Goal: Task Accomplishment & Management: Manage account settings

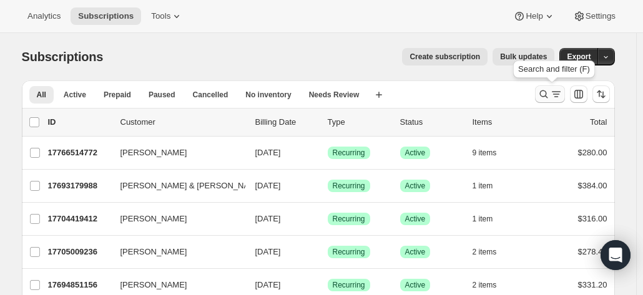
click at [548, 92] on icon "Search and filter results" at bounding box center [544, 95] width 8 height 8
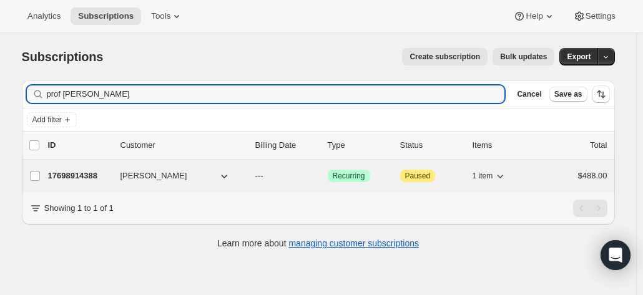
type input "prof [PERSON_NAME]"
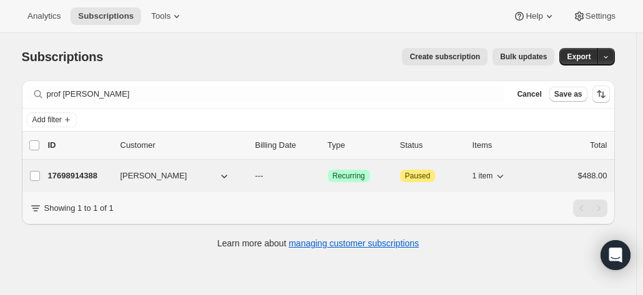
click at [111, 172] on p "17698914388" at bounding box center [79, 176] width 62 height 12
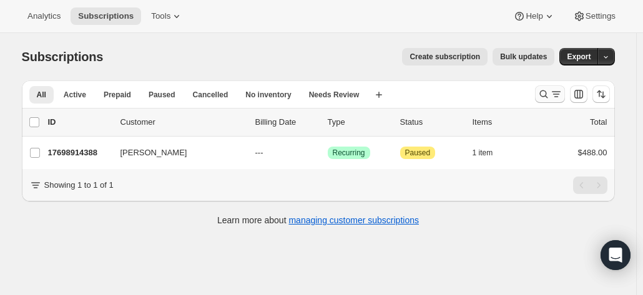
click at [546, 91] on icon "Search and filter results" at bounding box center [544, 94] width 12 height 12
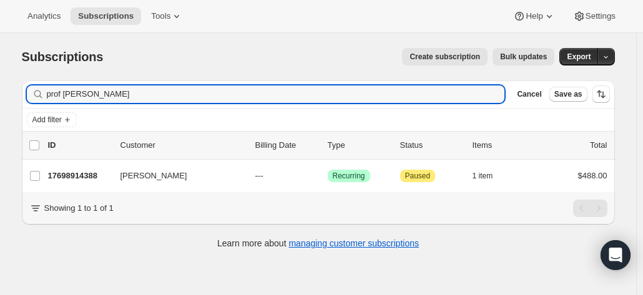
click at [24, 88] on div "Filter subscribers prof mon Clear Cancel Save as Add filter 0 selected Update n…" at bounding box center [313, 167] width 603 height 192
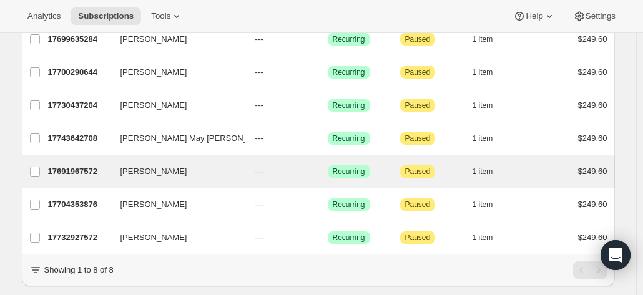
scroll to position [205, 0]
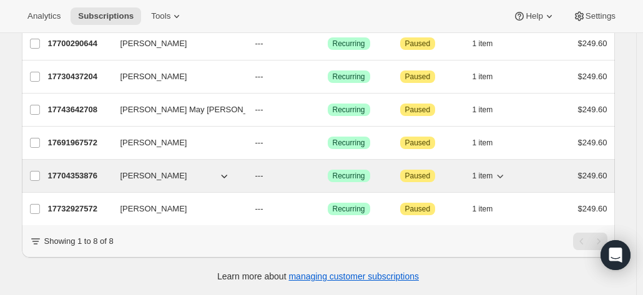
type input "annette"
click at [92, 170] on p "17704353876" at bounding box center [79, 176] width 62 height 12
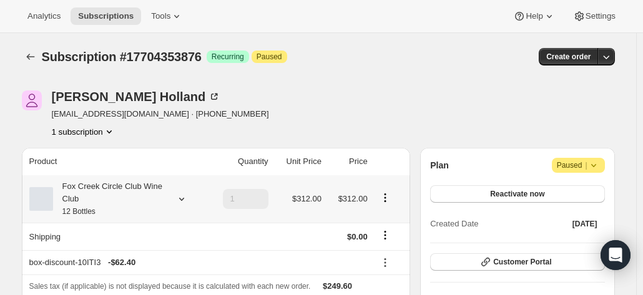
click at [182, 200] on icon at bounding box center [181, 199] width 12 height 12
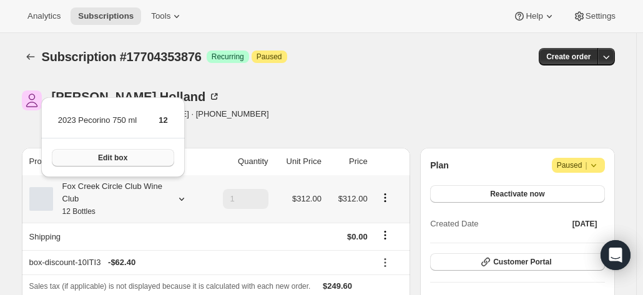
click at [146, 164] on button "Edit box" at bounding box center [113, 157] width 122 height 17
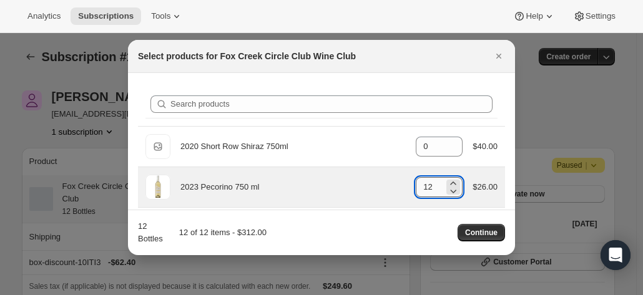
click at [429, 188] on input "12" at bounding box center [430, 187] width 28 height 20
drag, startPoint x: 426, startPoint y: 185, endPoint x: 400, endPoint y: 185, distance: 26.2
click at [400, 185] on div "2023 Pecorino 750 ml gid://shopify/ProductVariant/41594933280852 12 $26.00" at bounding box center [322, 187] width 352 height 25
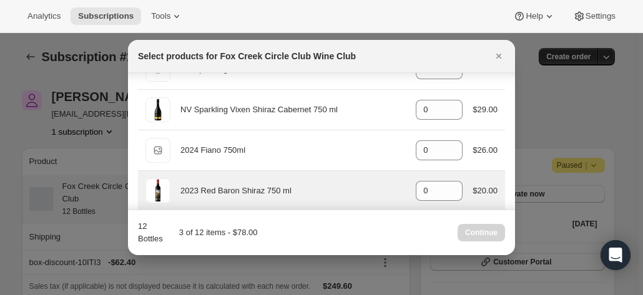
scroll to position [562, 0]
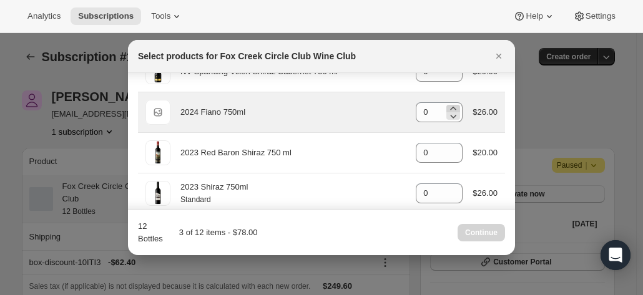
type input "3"
click at [447, 106] on icon ":r6c:" at bounding box center [453, 108] width 12 height 12
type input "3"
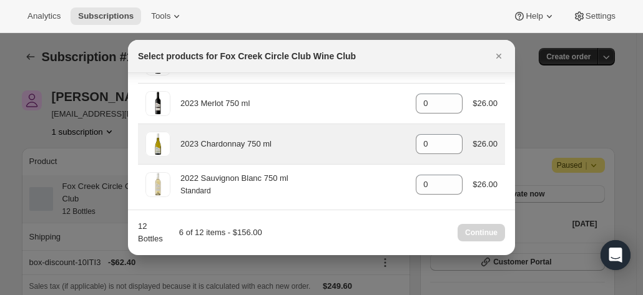
scroll to position [694, 0]
click at [451, 133] on icon ":r6c:" at bounding box center [453, 139] width 12 height 12
click at [450, 133] on icon ":r6c:" at bounding box center [453, 139] width 12 height 12
type input "3"
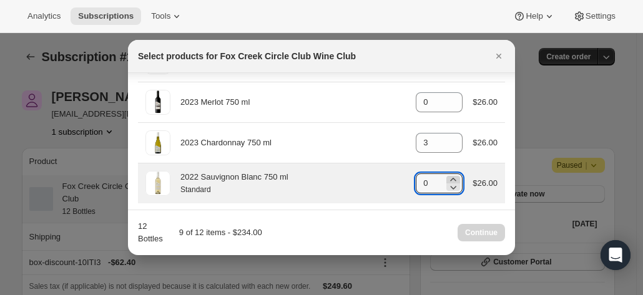
click at [449, 174] on icon ":r6c:" at bounding box center [453, 180] width 12 height 12
type input "3"
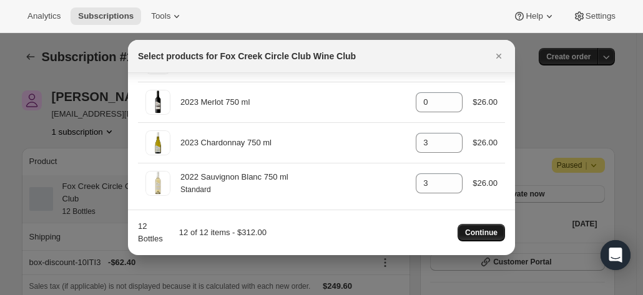
click at [475, 239] on button "Continue" at bounding box center [481, 232] width 47 height 17
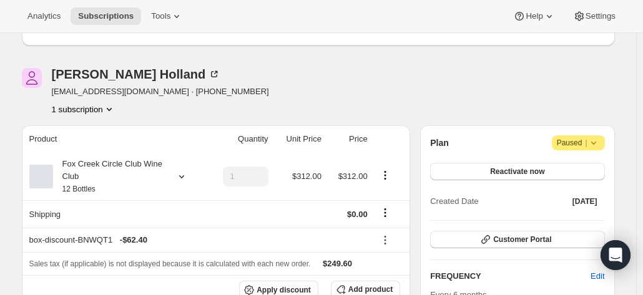
scroll to position [125, 0]
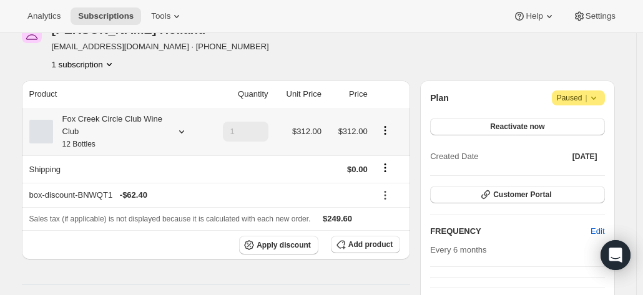
click at [131, 137] on div "Fox Creek Circle Club Wine Club 12 Bottles" at bounding box center [109, 131] width 112 height 37
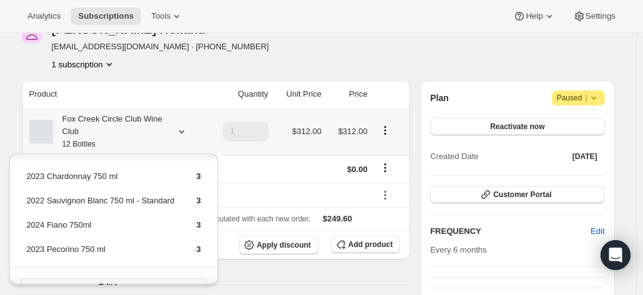
scroll to position [21, 0]
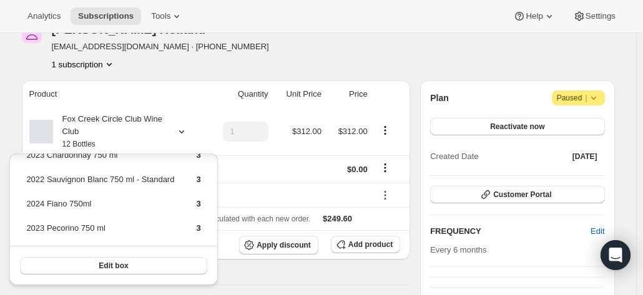
click at [236, 66] on div "Annette Holland netteholland1@netspace.net.au · +61413605803 1 subscription" at bounding box center [229, 46] width 415 height 47
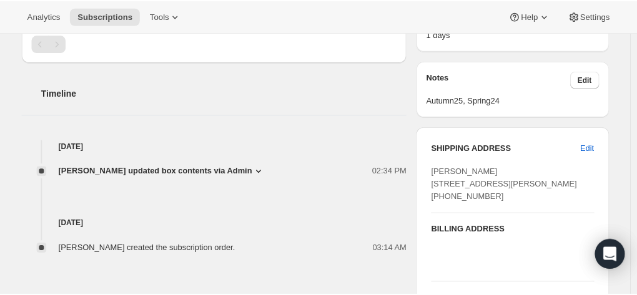
scroll to position [500, 0]
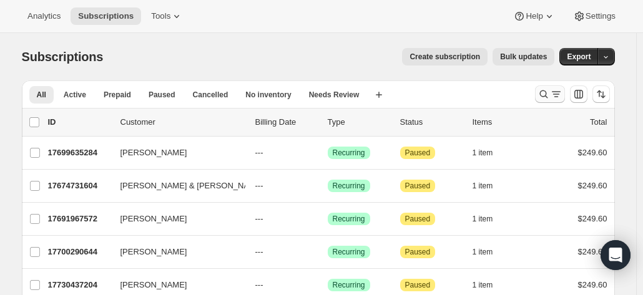
click at [546, 94] on icon "Search and filter results" at bounding box center [544, 94] width 12 height 12
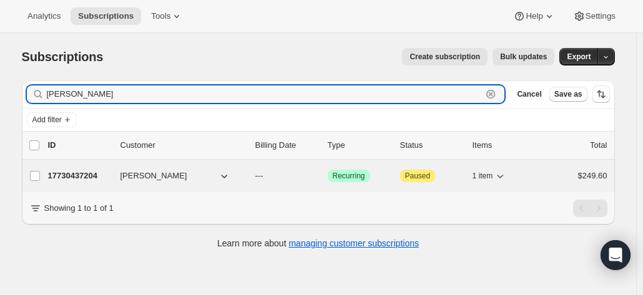
type input "annette tot"
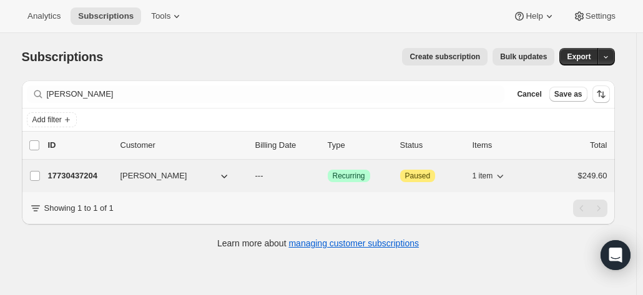
click at [74, 177] on p "17730437204" at bounding box center [79, 176] width 62 height 12
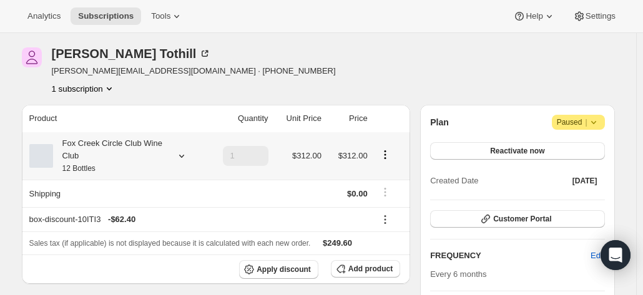
scroll to position [62, 0]
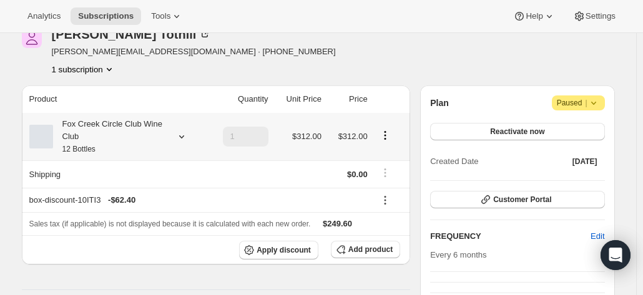
click at [111, 149] on div "Fox Creek Circle Club Wine Club 12 Bottles" at bounding box center [109, 136] width 112 height 37
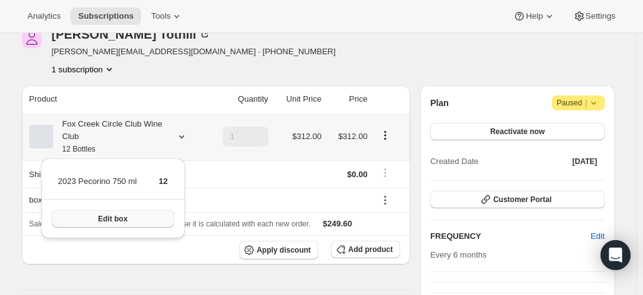
click at [99, 225] on button "Edit box" at bounding box center [113, 218] width 122 height 17
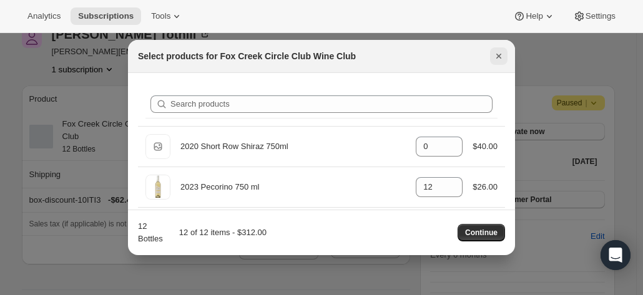
click at [497, 52] on icon "Close" at bounding box center [499, 56] width 12 height 12
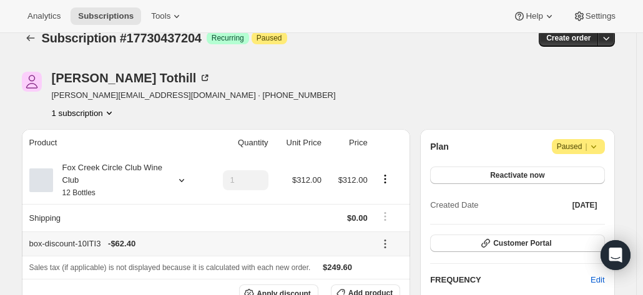
scroll to position [0, 0]
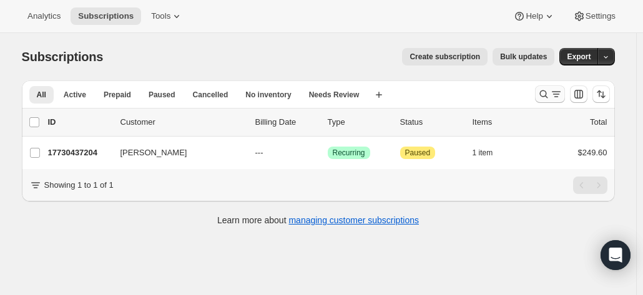
click at [546, 91] on icon "Search and filter results" at bounding box center [544, 94] width 12 height 12
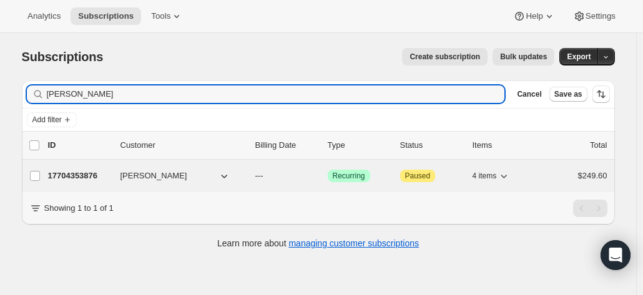
type input "annette holland"
click at [100, 170] on p "17704353876" at bounding box center [79, 176] width 62 height 12
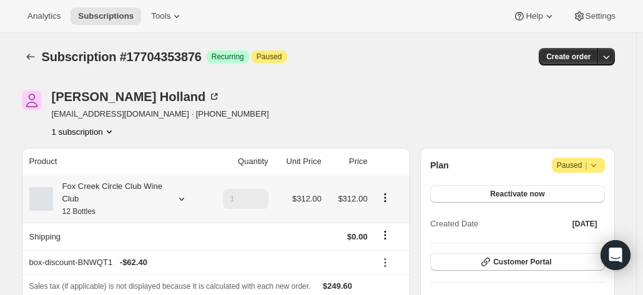
click at [119, 184] on div "Fox Creek Circle Club Wine Club 12 Bottles" at bounding box center [109, 198] width 112 height 37
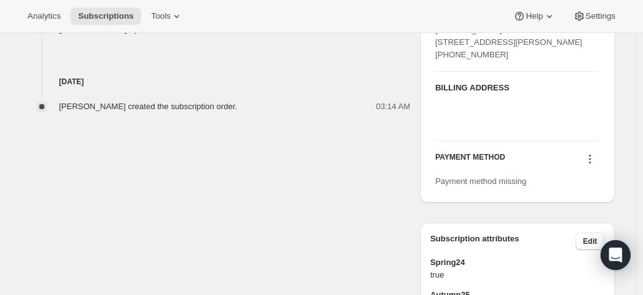
scroll to position [562, 0]
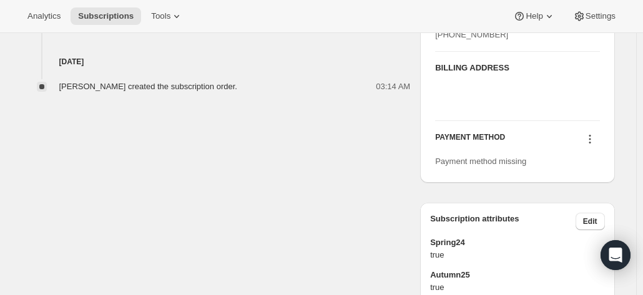
click at [590, 146] on icon at bounding box center [590, 139] width 12 height 12
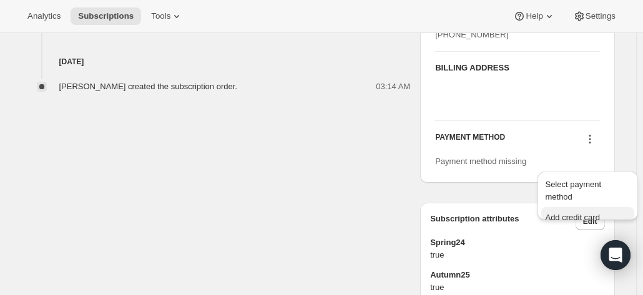
click at [567, 213] on span "Add credit card" at bounding box center [572, 217] width 54 height 9
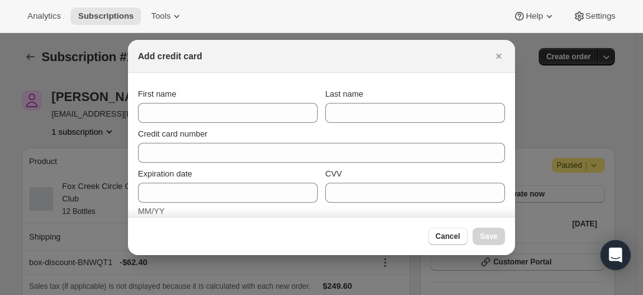
scroll to position [0, 0]
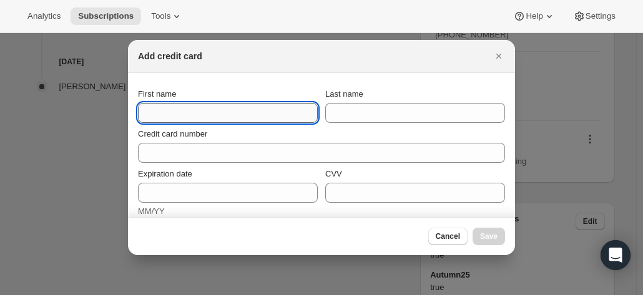
click at [181, 117] on input "First name" at bounding box center [228, 113] width 180 height 20
click at [497, 56] on icon "Close" at bounding box center [499, 56] width 12 height 12
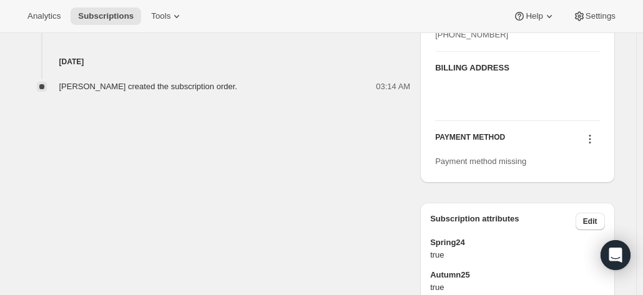
scroll to position [437, 0]
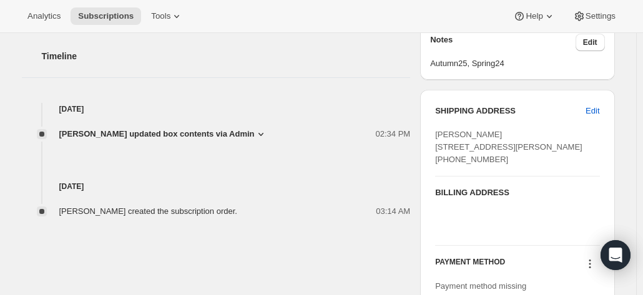
drag, startPoint x: 548, startPoint y: 164, endPoint x: 503, endPoint y: 185, distance: 49.7
click at [538, 166] on div "Annette Holland 5 Ripley Grove CAULFIELD NORTH VIC, 3161 Australia +61413605803" at bounding box center [517, 147] width 164 height 37
drag, startPoint x: 503, startPoint y: 185, endPoint x: 436, endPoint y: 134, distance: 84.3
click at [436, 134] on div "SHIPPING ADDRESS Edit Annette Holland 5 Ripley Grove CAULFIELD NORTH VIC, 3161 …" at bounding box center [517, 199] width 194 height 218
copy span "Annette Holland 5 Ripley Grove CAULFIELD NORTH VIC, 3161 Australia +61413605803"
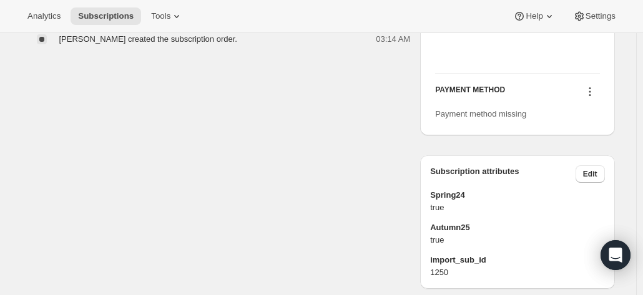
scroll to position [537, 0]
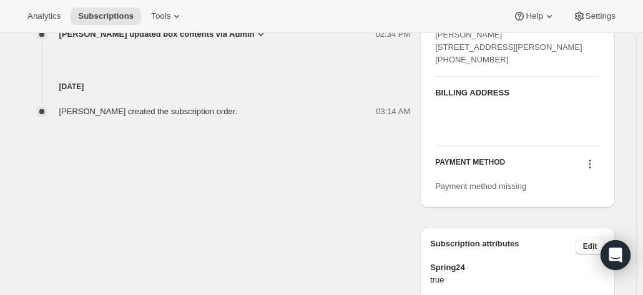
click at [590, 170] on icon at bounding box center [590, 164] width 12 height 12
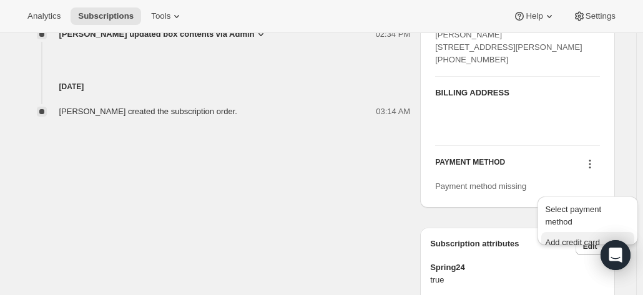
click at [557, 238] on span "Add credit card" at bounding box center [572, 242] width 54 height 9
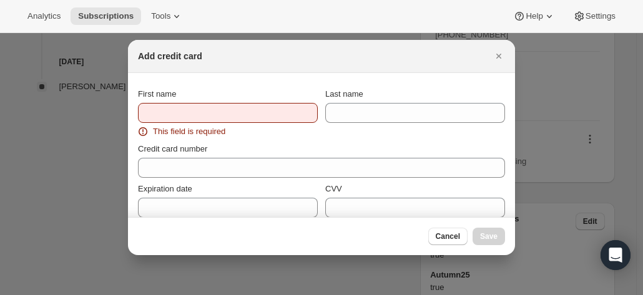
scroll to position [0, 0]
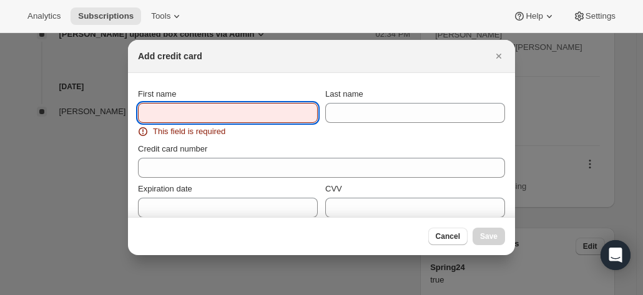
click at [205, 116] on input "First name" at bounding box center [228, 113] width 180 height 20
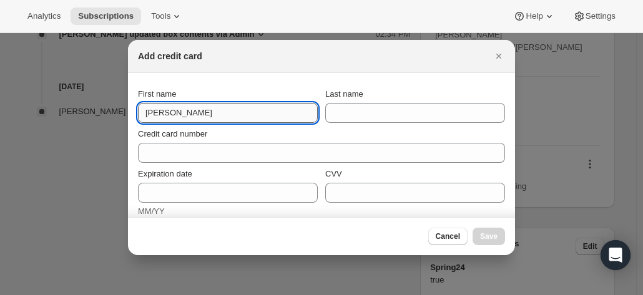
type input "Annette"
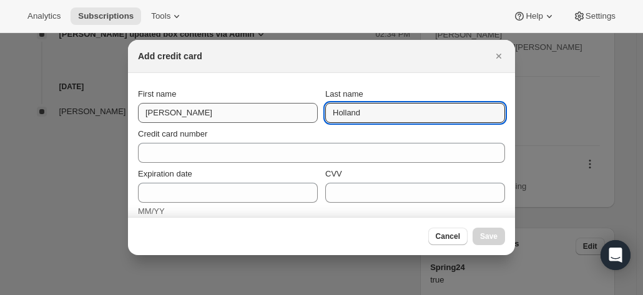
type input "Holland"
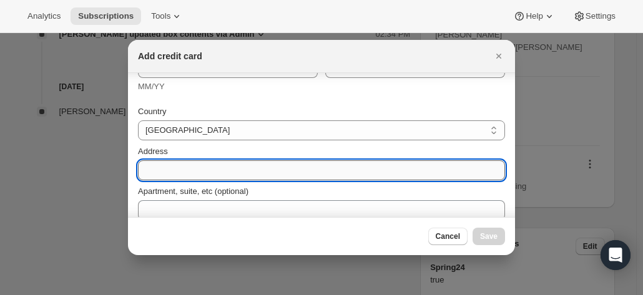
click at [170, 166] on input "Address" at bounding box center [321, 171] width 367 height 20
paste input "Annette Holland 5 Ripley Grove CAULFIELD NORTH VIC, 3161 Australia +61413605803"
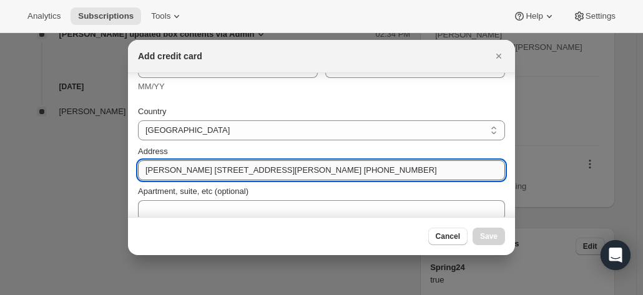
drag, startPoint x: 206, startPoint y: 170, endPoint x: 294, endPoint y: 174, distance: 87.5
click at [297, 175] on input "Annette Holland 5 Ripley Grove CAULFIELD NORTH VIC, 3161 Australia +61413605803" at bounding box center [321, 171] width 367 height 20
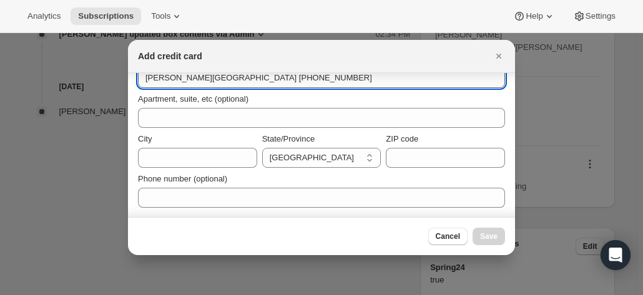
scroll to position [170, 0]
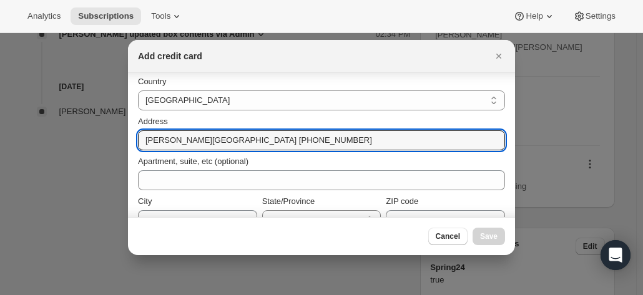
drag, startPoint x: 370, startPoint y: 141, endPoint x: -34, endPoint y: 139, distance: 404.1
click at [0, 139] on html "Analytics Subscriptions Tools Help Settings Skip to content Subscription #17704…" at bounding box center [321, 147] width 643 height 295
paste input "5 Ripley Grove CAULFIELD"
type input "5 Ripley Grove CAULFIELD"
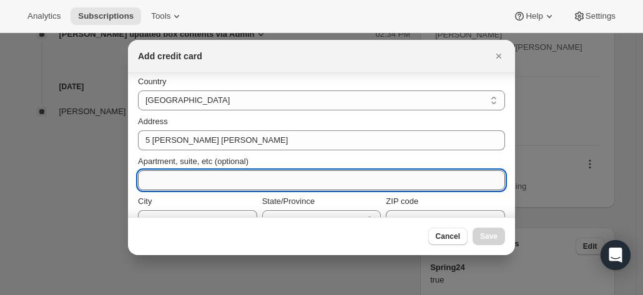
click at [180, 172] on input "Apartment, suite, etc (optional)" at bounding box center [321, 180] width 367 height 20
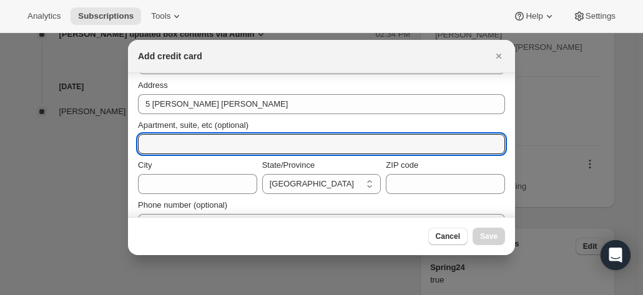
scroll to position [232, 0]
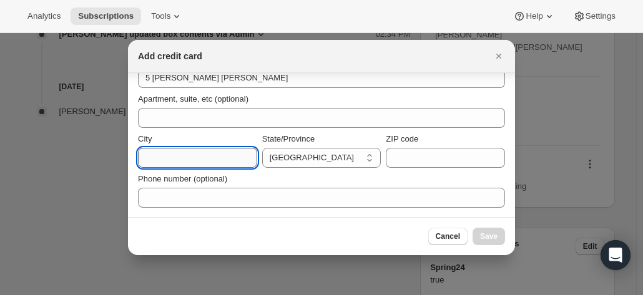
click at [159, 156] on input "City" at bounding box center [197, 158] width 119 height 20
paste input "5 Ripley Grove CAULFIELD"
drag, startPoint x: 197, startPoint y: 158, endPoint x: 72, endPoint y: 149, distance: 125.2
drag, startPoint x: 194, startPoint y: 159, endPoint x: 206, endPoint y: 156, distance: 13.0
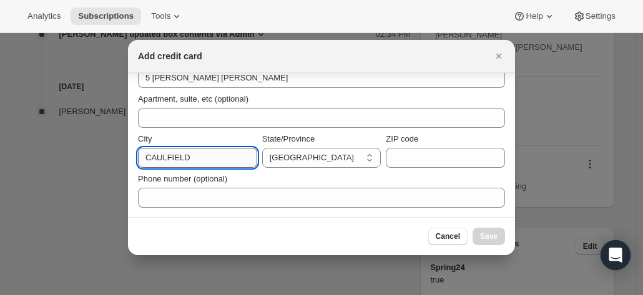
click at [196, 159] on input "CAULFIELD" at bounding box center [197, 158] width 119 height 20
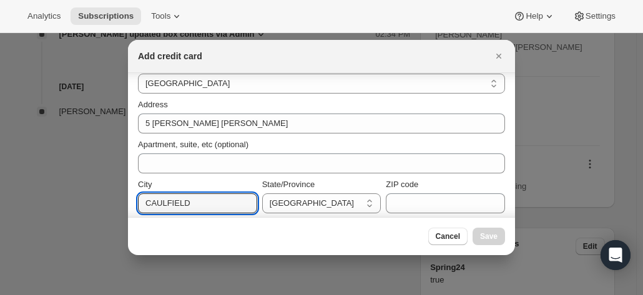
scroll to position [170, 0]
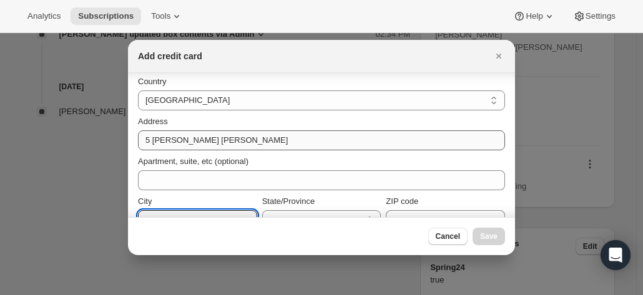
type input "CAULFIELD"
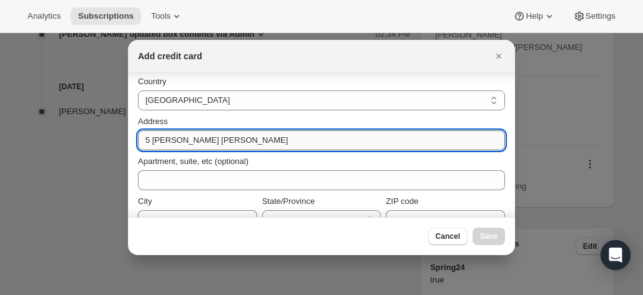
click at [267, 138] on input "5 Ripley Grove CAULFIELD" at bounding box center [321, 141] width 367 height 20
drag, startPoint x: 251, startPoint y: 143, endPoint x: 195, endPoint y: 143, distance: 55.6
click at [195, 143] on input "5 Ripley Grove CAULFIELD" at bounding box center [321, 141] width 367 height 20
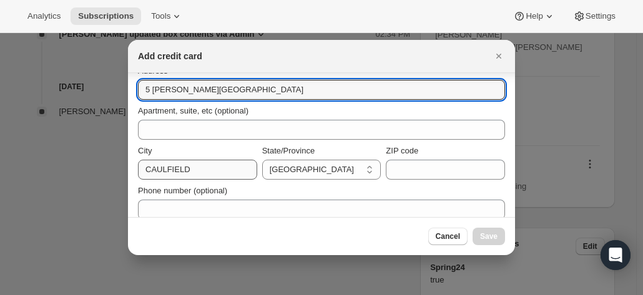
scroll to position [232, 0]
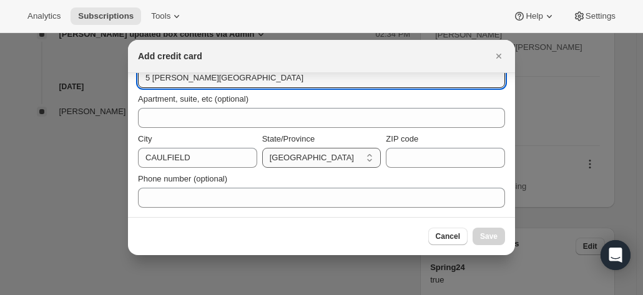
type input "5 Ripley Grove"
click at [279, 158] on select "Australian Capital Territory New South Wales Northern Territory Queensland Sout…" at bounding box center [321, 158] width 119 height 20
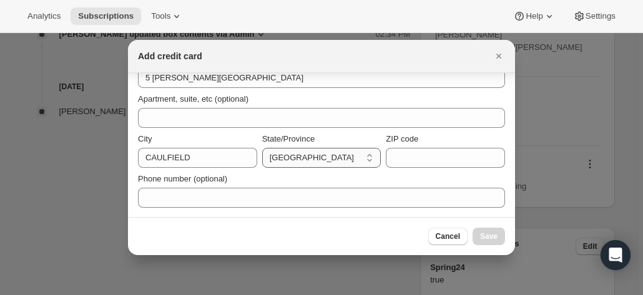
select select "VIC"
click at [262, 148] on select "Australian Capital Territory New South Wales Northern Territory Queensland Sout…" at bounding box center [321, 158] width 119 height 20
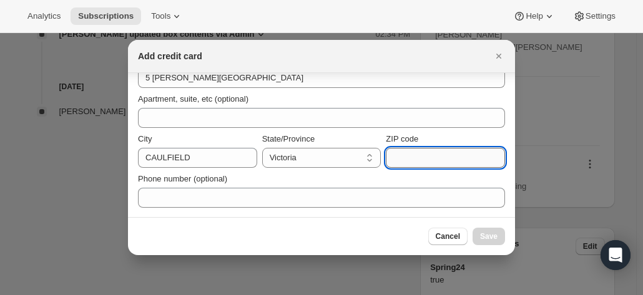
click at [406, 151] on input "ZIP code" at bounding box center [445, 158] width 119 height 20
type input "3161"
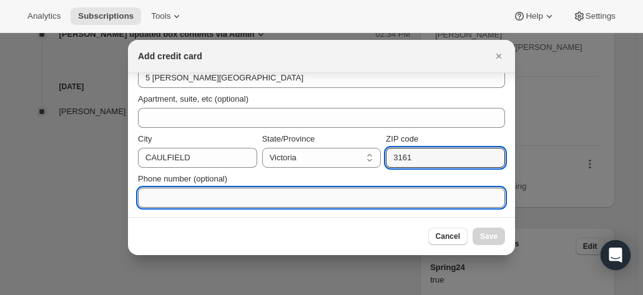
click at [210, 195] on input "Phone number (optional)" at bounding box center [321, 198] width 367 height 20
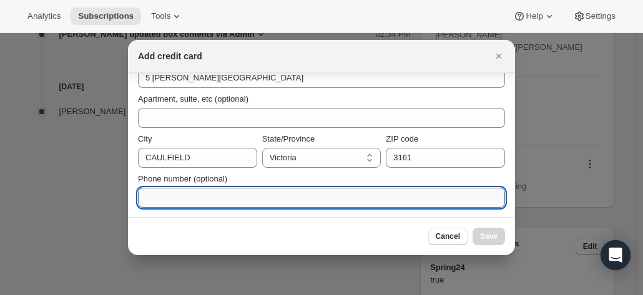
paste input "5 Ripley Grove CAULFIELD"
type input "5 Ripley Grove CAULFIELD"
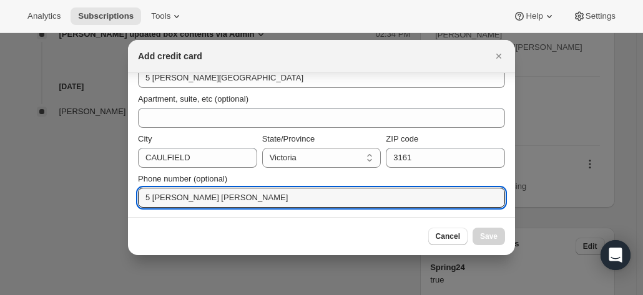
drag, startPoint x: 254, startPoint y: 194, endPoint x: 120, endPoint y: 179, distance: 134.5
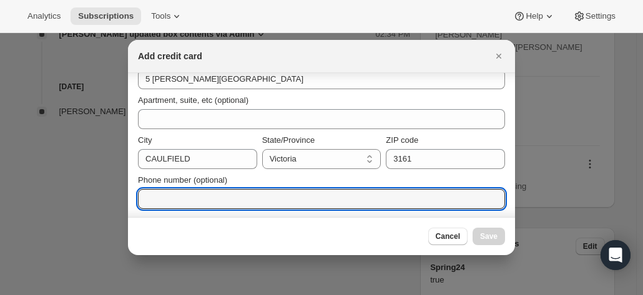
scroll to position [45, 0]
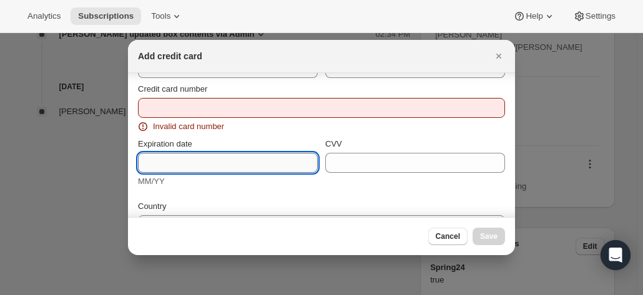
click at [187, 161] on input "Expiration date" at bounding box center [228, 163] width 180 height 20
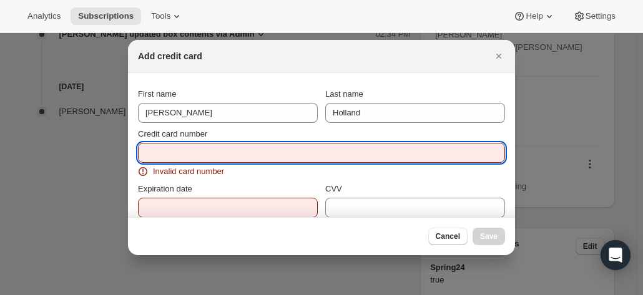
click at [178, 154] on input "Credit card number" at bounding box center [316, 153] width 357 height 20
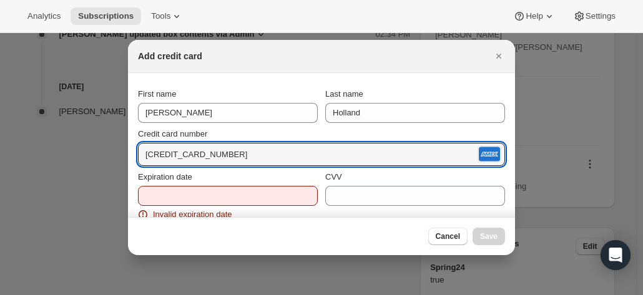
type input "3760 873768 11009"
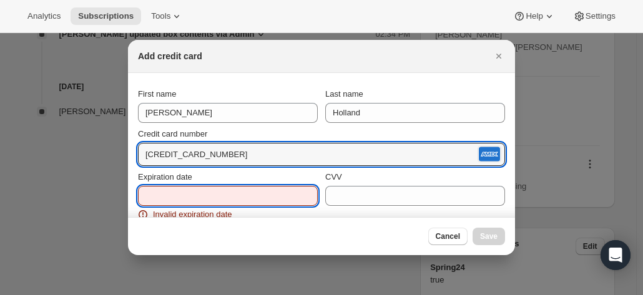
click at [224, 199] on input "Expiration date" at bounding box center [228, 196] width 180 height 20
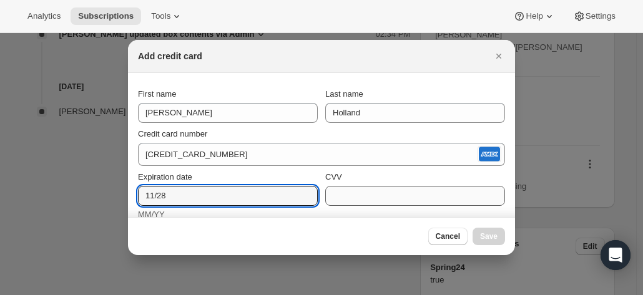
type input "11/28"
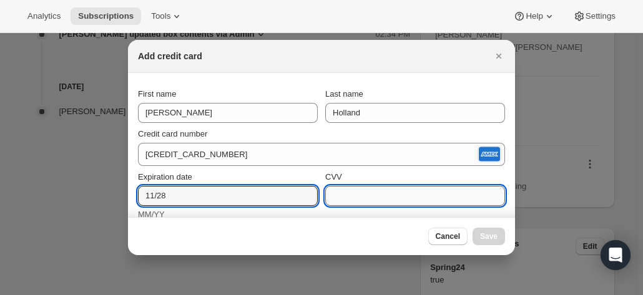
click at [381, 198] on input "CVV" at bounding box center [415, 196] width 180 height 20
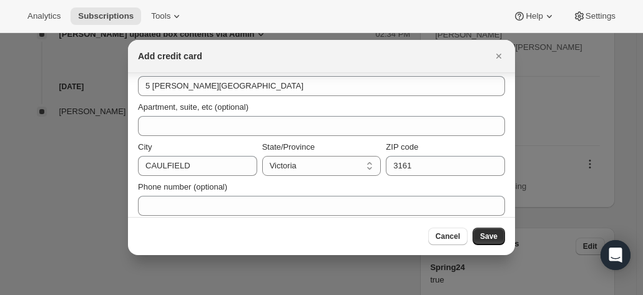
scroll to position [220, 0]
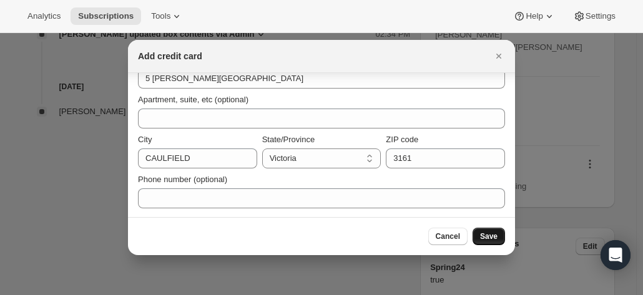
type input "5500"
click at [492, 238] on span "Save" at bounding box center [488, 237] width 17 height 10
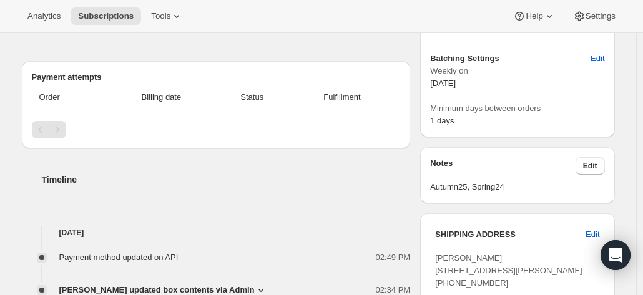
scroll to position [455, 0]
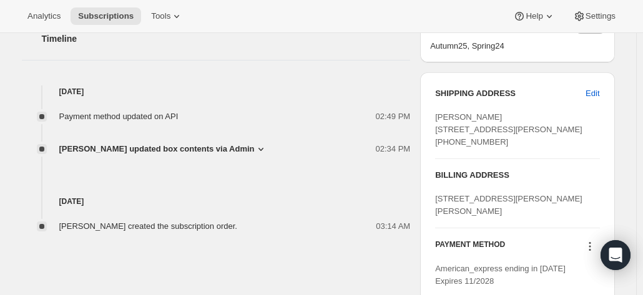
drag, startPoint x: 503, startPoint y: 170, endPoint x: 428, endPoint y: 166, distance: 75.1
click at [428, 166] on div "SHIPPING ADDRESS Edit Annette Holland 5 Ripley Grove CAULFIELD NORTH VIC, 3161 …" at bounding box center [517, 187] width 194 height 230
copy span "+61413605803"
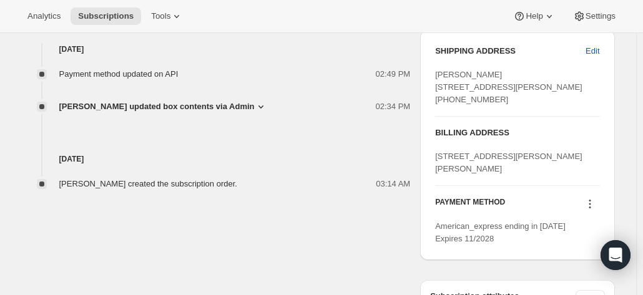
scroll to position [517, 0]
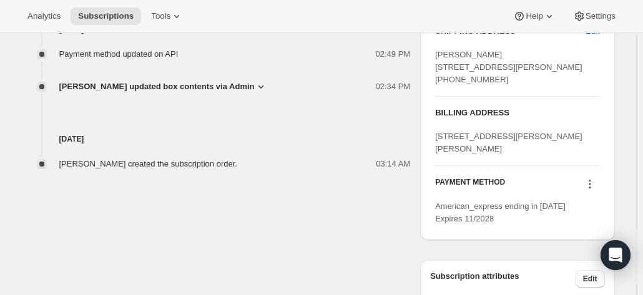
click at [593, 190] on icon at bounding box center [590, 184] width 12 height 12
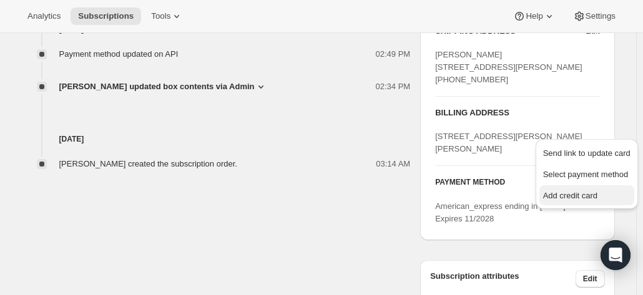
click at [558, 193] on span "Add credit card" at bounding box center [570, 195] width 54 height 9
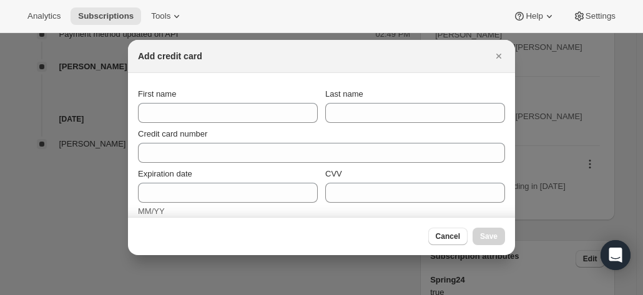
scroll to position [0, 0]
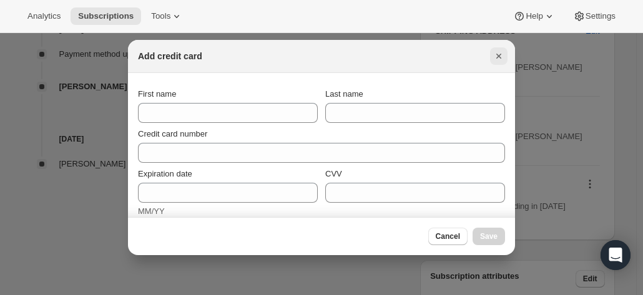
click at [497, 50] on icon "Close" at bounding box center [499, 56] width 12 height 12
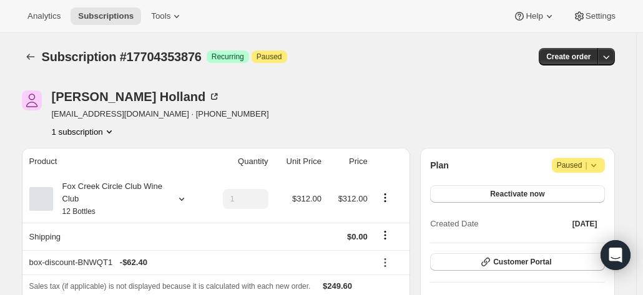
scroll to position [517, 0]
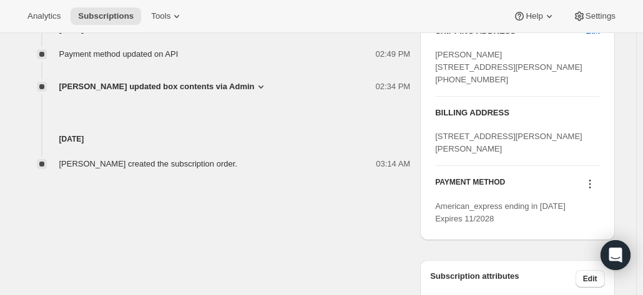
click at [592, 190] on icon at bounding box center [590, 184] width 12 height 12
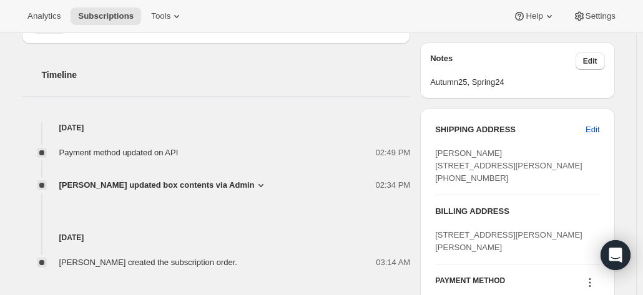
scroll to position [437, 0]
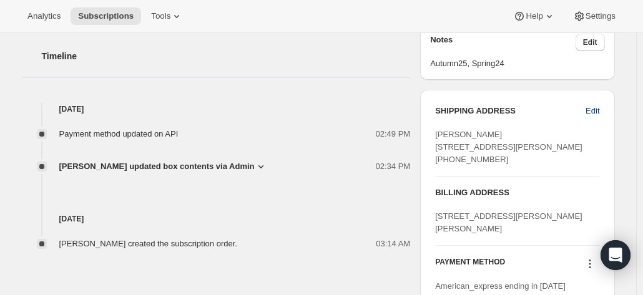
click at [600, 111] on span "Edit" at bounding box center [593, 111] width 14 height 12
select select "VIC"
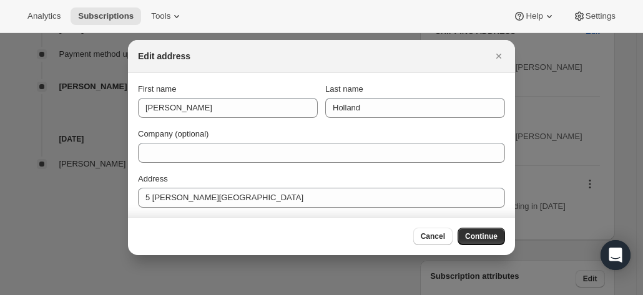
scroll to position [0, 0]
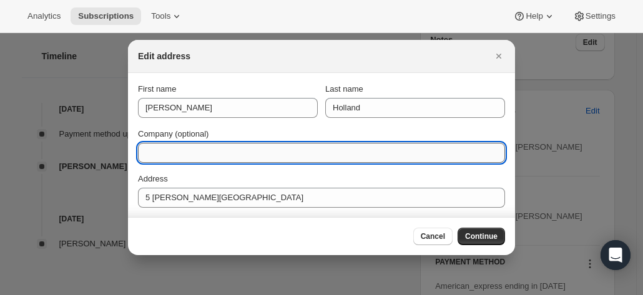
click at [175, 147] on input "Company (optional)" at bounding box center [321, 153] width 367 height 20
type input "P"
type input "*LEAVE at front door. Do not return to PO."
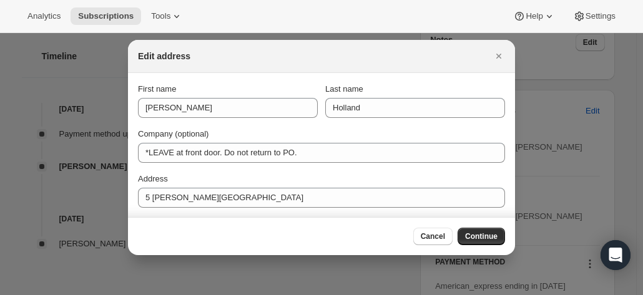
click at [471, 240] on span "Continue" at bounding box center [481, 237] width 32 height 10
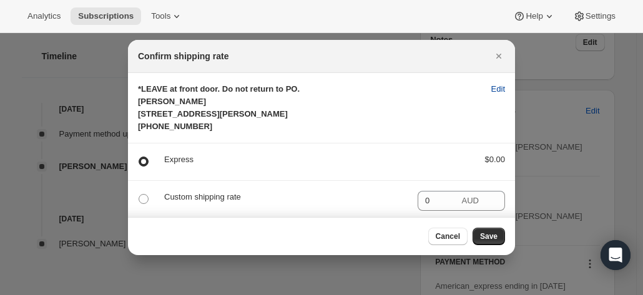
click at [492, 87] on span "Edit" at bounding box center [499, 89] width 14 height 12
select select "VIC"
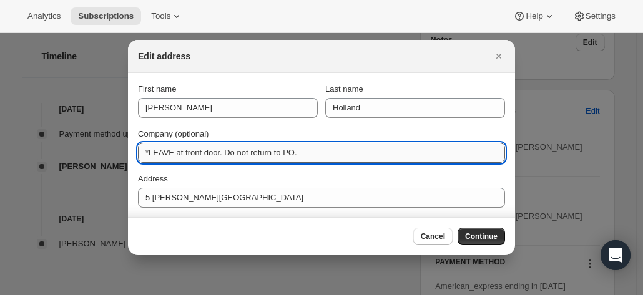
drag, startPoint x: 297, startPoint y: 153, endPoint x: 230, endPoint y: 149, distance: 67.0
click at [232, 149] on input "*LEAVE at front door. Do not return to PO." at bounding box center [321, 153] width 367 height 20
type input "*LEAVE at front door"
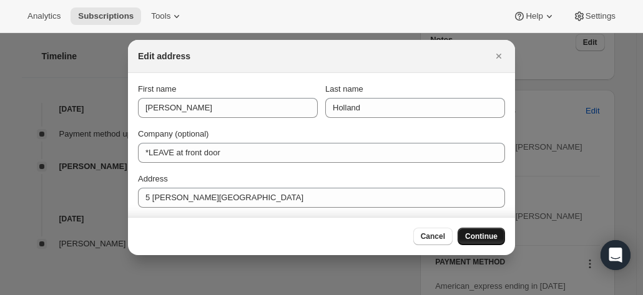
click at [480, 235] on span "Continue" at bounding box center [481, 237] width 32 height 10
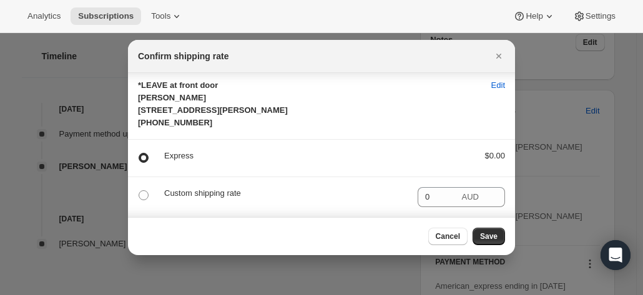
scroll to position [27, 0]
click at [189, 197] on p "Custom shipping rate" at bounding box center [286, 193] width 244 height 12
click at [140, 198] on span ":r7l:" at bounding box center [144, 195] width 10 height 10
click at [139, 191] on input ":r7l:" at bounding box center [139, 190] width 1 height 1
radio input "true"
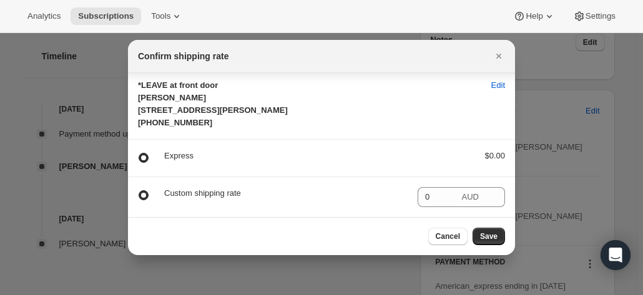
radio input "false"
click at [470, 202] on span "AUD" at bounding box center [470, 196] width 17 height 9
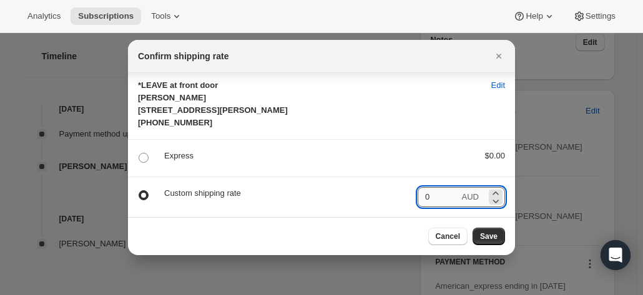
click at [447, 197] on input "0" at bounding box center [439, 197] width 42 height 20
type input "0"
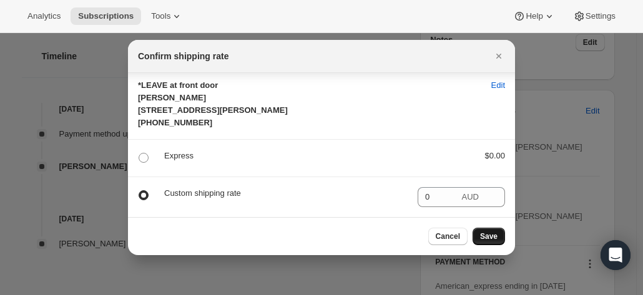
click at [488, 234] on span "Save" at bounding box center [488, 237] width 17 height 10
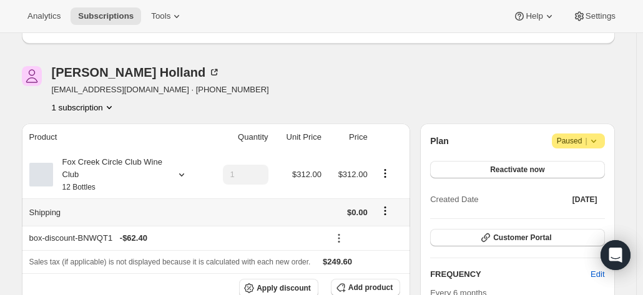
scroll to position [62, 0]
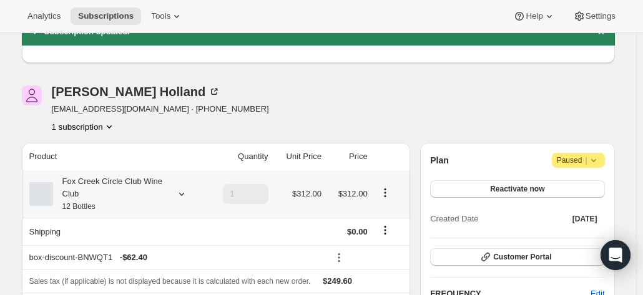
click at [106, 201] on div "Fox Creek Circle Club Wine Club 12 Bottles" at bounding box center [109, 193] width 112 height 37
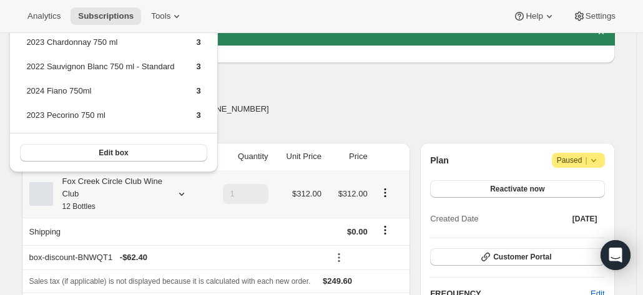
click at [105, 201] on div "Fox Creek Circle Club Wine Club 12 Bottles" at bounding box center [109, 193] width 112 height 37
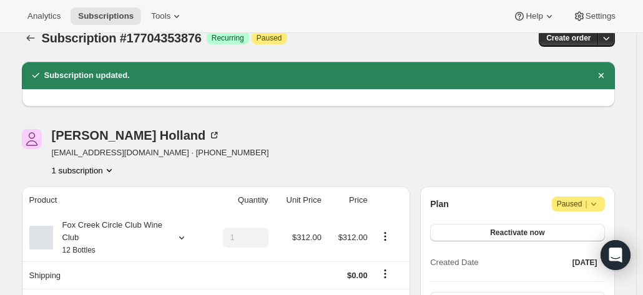
scroll to position [0, 0]
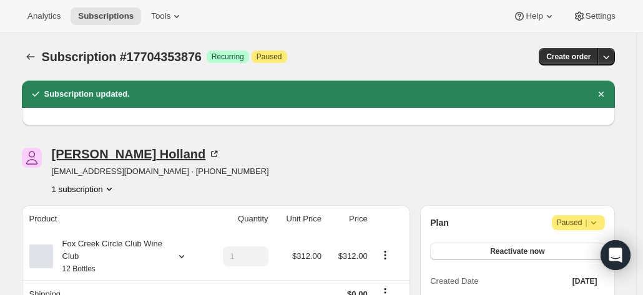
click at [208, 156] on icon at bounding box center [214, 154] width 12 height 12
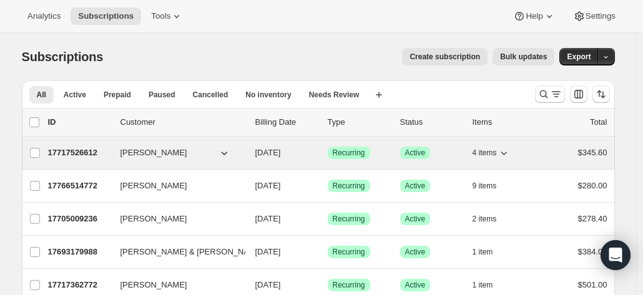
click at [102, 149] on p "17717526612" at bounding box center [79, 153] width 62 height 12
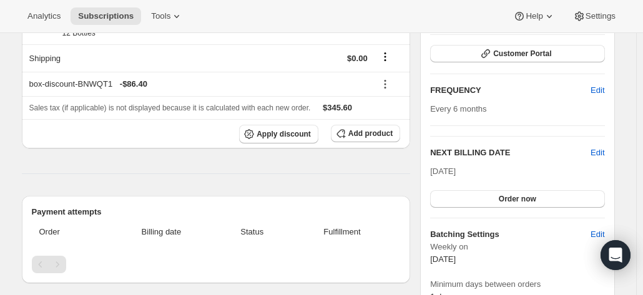
scroll to position [125, 0]
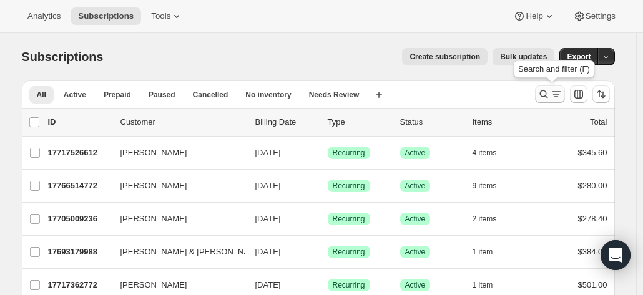
click at [545, 99] on icon "Search and filter results" at bounding box center [544, 94] width 12 height 12
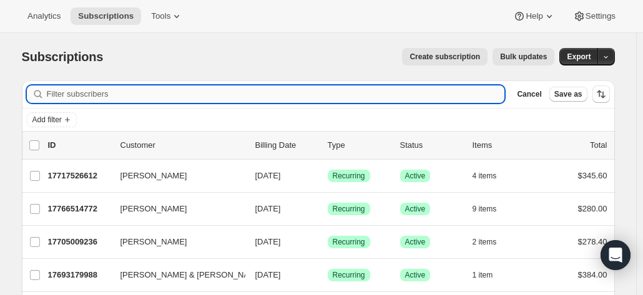
click at [256, 97] on input "Filter subscribers" at bounding box center [276, 94] width 458 height 17
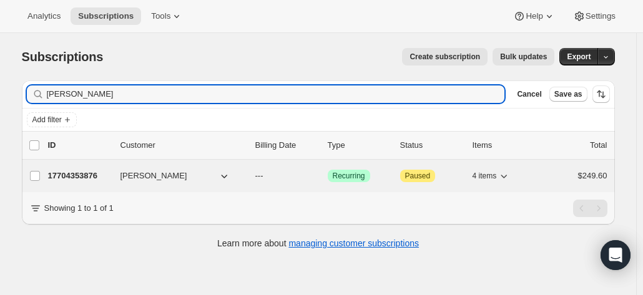
type input "annette holland"
click at [96, 173] on p "17704353876" at bounding box center [79, 176] width 62 height 12
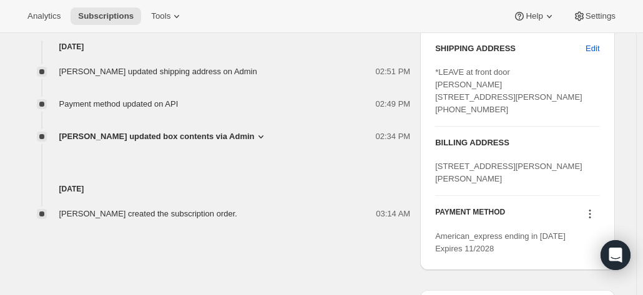
scroll to position [437, 0]
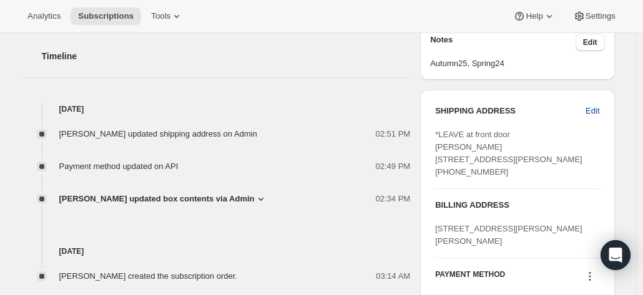
click at [586, 111] on button "Edit" at bounding box center [592, 111] width 29 height 20
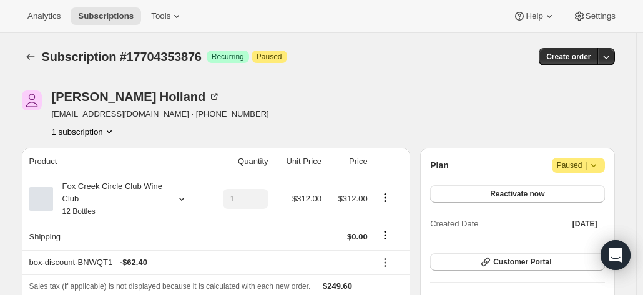
select select "VIC"
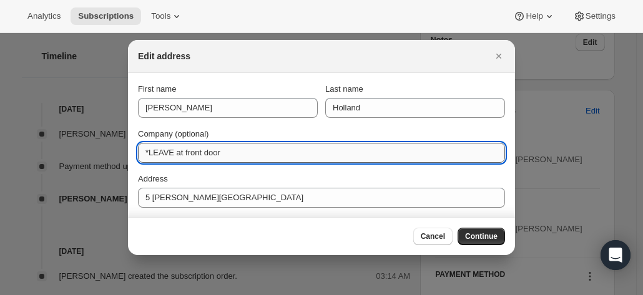
drag, startPoint x: 242, startPoint y: 148, endPoint x: 142, endPoint y: 148, distance: 99.9
click at [142, 148] on input "*LEAVE at front door" at bounding box center [321, 153] width 367 height 20
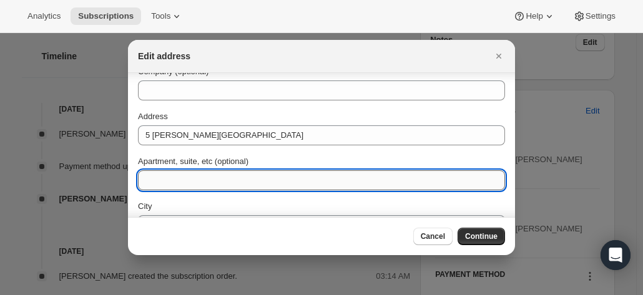
click at [194, 173] on input "Apartment, suite, etc (optional)" at bounding box center [321, 180] width 367 height 20
paste input "*LEAVE at front door"
type input "*LEAVE at front door"
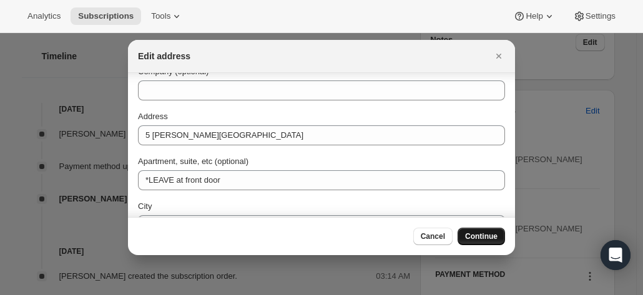
click at [493, 234] on span "Continue" at bounding box center [481, 237] width 32 height 10
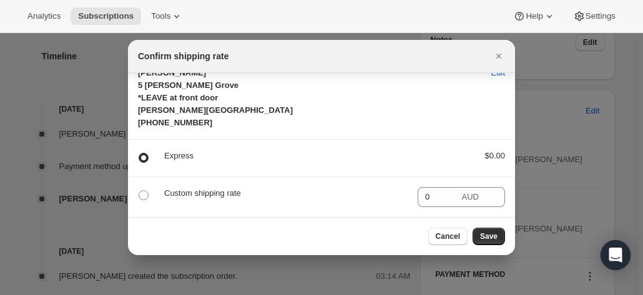
click at [330, 201] on div "Custom shipping rate" at bounding box center [286, 197] width 244 height 20
click at [235, 200] on div "Custom shipping rate" at bounding box center [286, 197] width 244 height 20
click at [148, 196] on span ":rcg:" at bounding box center [144, 195] width 10 height 10
click at [139, 191] on input ":rcg:" at bounding box center [139, 190] width 1 height 1
radio input "true"
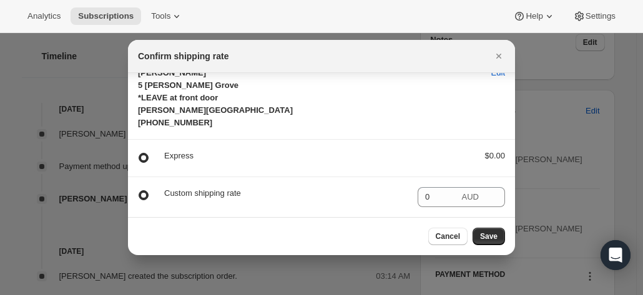
radio input "false"
click at [455, 199] on div "0 AUD" at bounding box center [461, 197] width 87 height 20
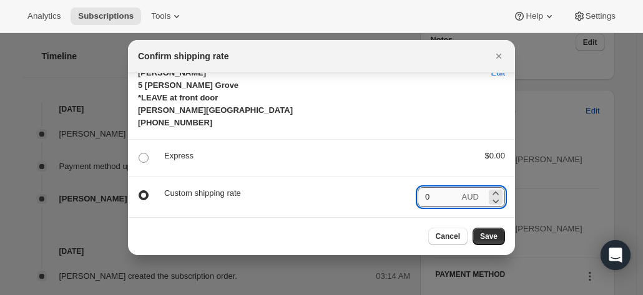
drag, startPoint x: 453, startPoint y: 199, endPoint x: 437, endPoint y: 198, distance: 16.3
click at [448, 199] on input "0" at bounding box center [439, 197] width 42 height 20
click at [490, 196] on icon ":rcg:" at bounding box center [496, 201] width 12 height 12
click at [490, 192] on icon ":rcg:" at bounding box center [496, 193] width 12 height 12
drag, startPoint x: 418, startPoint y: 201, endPoint x: 437, endPoint y: 200, distance: 18.7
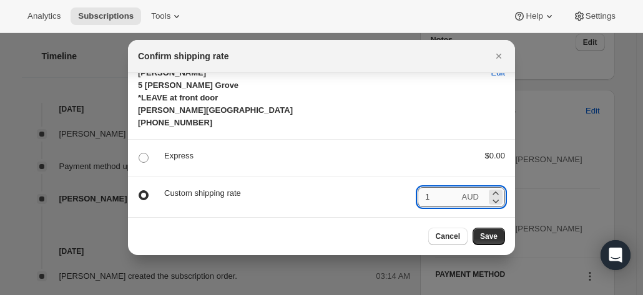
click at [437, 200] on input "1" at bounding box center [439, 197] width 42 height 20
click at [437, 197] on input "1" at bounding box center [439, 197] width 42 height 20
drag, startPoint x: 428, startPoint y: 204, endPoint x: 406, endPoint y: 192, distance: 24.9
click at [406, 192] on div "Custom shipping rate 1 AUD" at bounding box center [321, 197] width 367 height 20
type input "1"
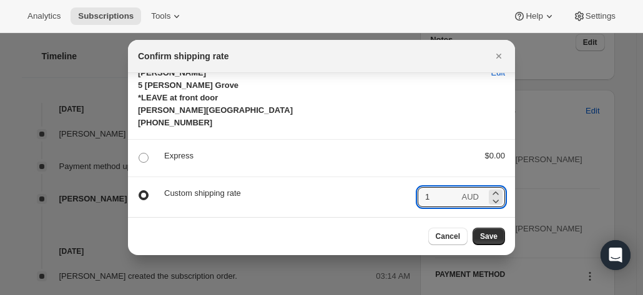
drag, startPoint x: 398, startPoint y: 192, endPoint x: 359, endPoint y: 184, distance: 40.2
click at [361, 185] on section "Custom shipping rate 1 AUD" at bounding box center [321, 197] width 387 height 40
click at [141, 156] on span ":rcg:" at bounding box center [144, 158] width 10 height 10
click at [139, 154] on input ":rcg:" at bounding box center [139, 153] width 1 height 1
radio input "true"
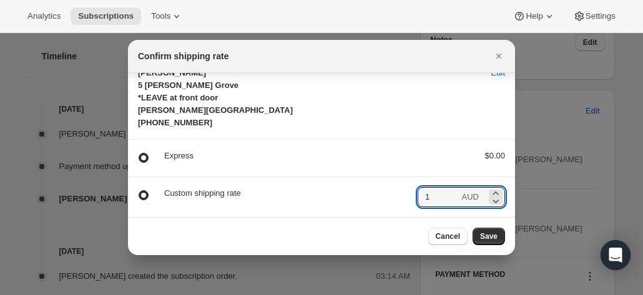
radio input "false"
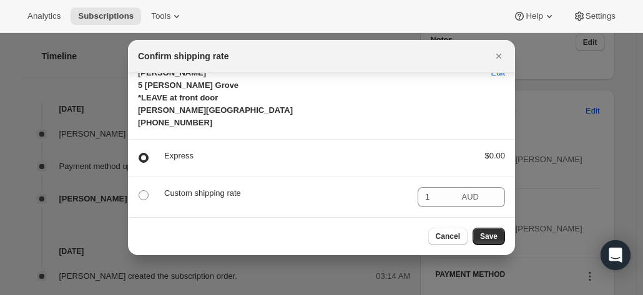
click at [467, 159] on div "Express $0.00" at bounding box center [321, 158] width 367 height 17
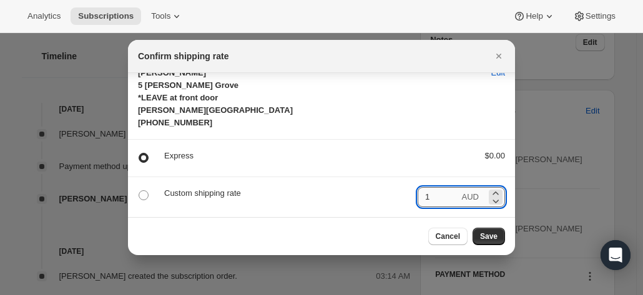
click at [440, 201] on input "1" at bounding box center [439, 197] width 42 height 20
drag, startPoint x: 419, startPoint y: 196, endPoint x: 368, endPoint y: 193, distance: 50.7
click at [368, 193] on div "Custom shipping rate 1 AUD" at bounding box center [321, 197] width 367 height 20
radio input "false"
radio input "true"
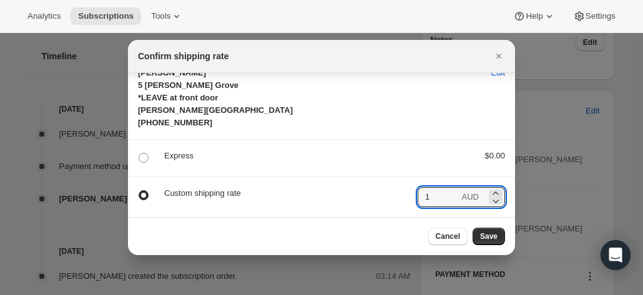
click at [158, 154] on div "Express $0.00" at bounding box center [321, 158] width 367 height 17
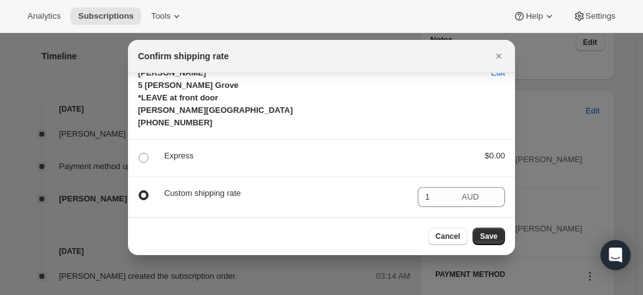
click at [179, 189] on p "Custom shipping rate" at bounding box center [286, 193] width 244 height 12
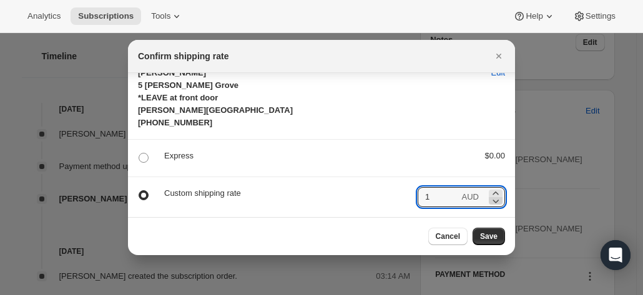
click at [490, 205] on icon ":rcg:" at bounding box center [496, 201] width 12 height 12
drag, startPoint x: 488, startPoint y: 202, endPoint x: 437, endPoint y: 194, distance: 52.5
click at [493, 202] on icon ":rcg:" at bounding box center [496, 202] width 6 height 4
drag, startPoint x: 421, startPoint y: 194, endPoint x: 411, endPoint y: 195, distance: 10.1
click at [418, 195] on input "1" at bounding box center [439, 197] width 42 height 20
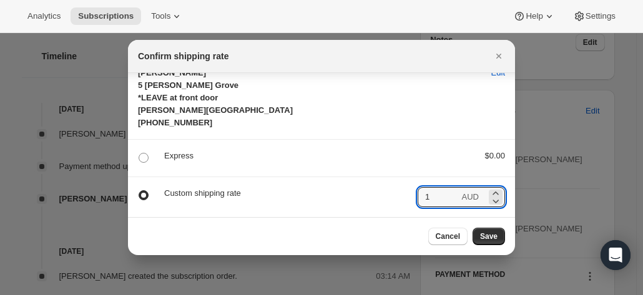
type input "1"
click at [146, 156] on span ":rcg:" at bounding box center [144, 158] width 10 height 10
click at [139, 154] on input ":rcg:" at bounding box center [139, 153] width 1 height 1
radio input "true"
radio input "false"
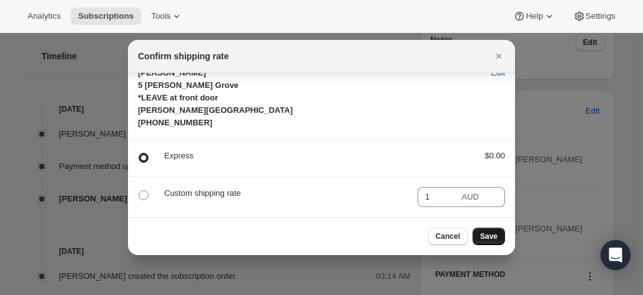
click at [490, 238] on span "Save" at bounding box center [488, 237] width 17 height 10
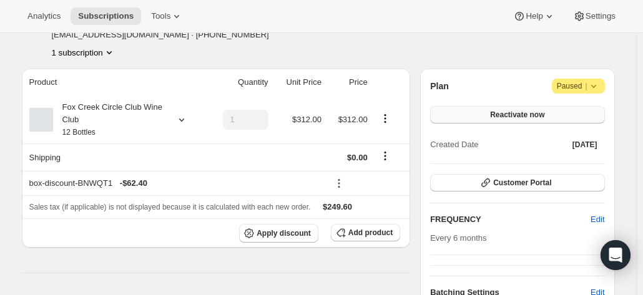
scroll to position [62, 0]
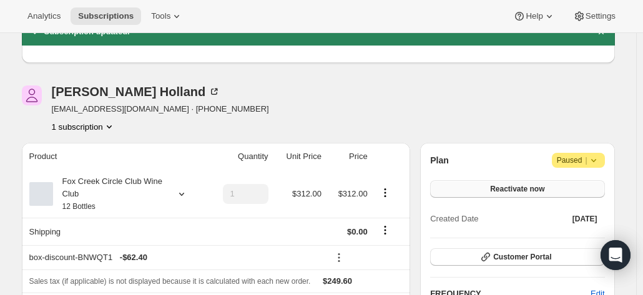
click at [482, 191] on button "Reactivate now" at bounding box center [517, 188] width 174 height 17
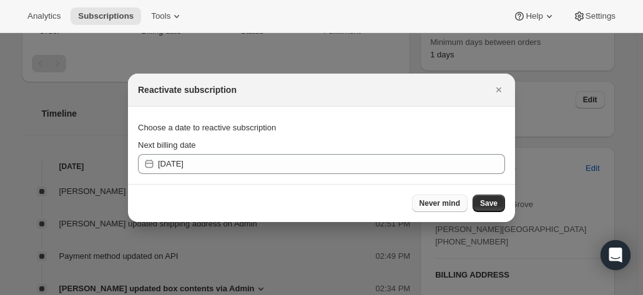
scroll to position [0, 0]
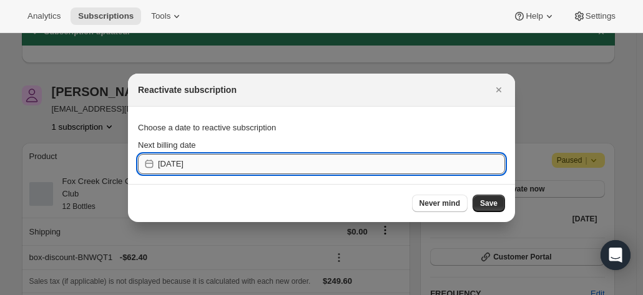
click at [241, 163] on input "2025-09-24" at bounding box center [331, 164] width 347 height 20
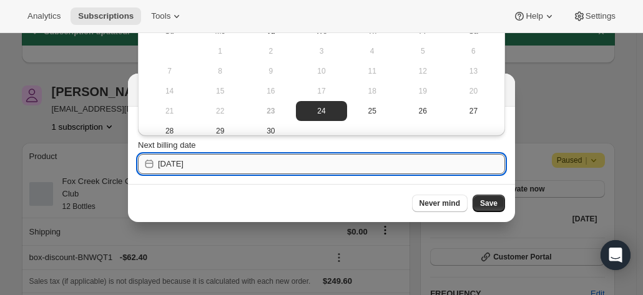
click at [293, 167] on input "2025-09-24" at bounding box center [331, 164] width 347 height 20
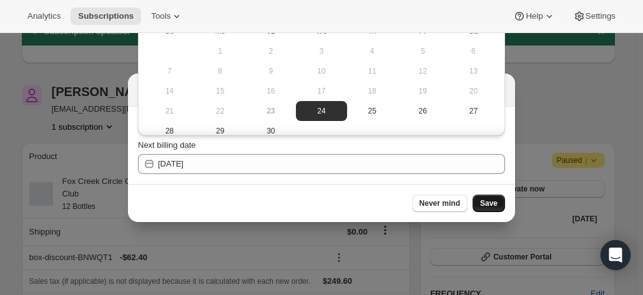
click at [496, 200] on span "Save" at bounding box center [488, 204] width 17 height 10
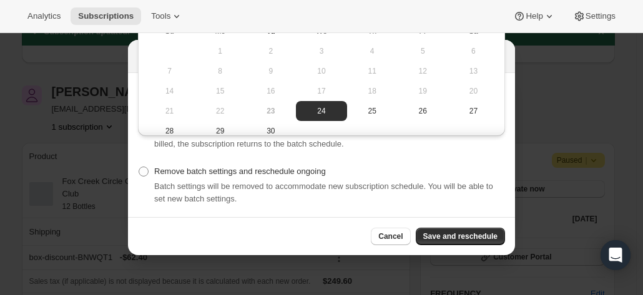
drag, startPoint x: 417, startPoint y: 164, endPoint x: 438, endPoint y: 182, distance: 28.0
click at [417, 164] on div "Remove batch settings and reschedule ongoing Batch settings will be removed to …" at bounding box center [321, 185] width 367 height 45
click at [455, 232] on button "Save and reschedule" at bounding box center [460, 236] width 89 height 17
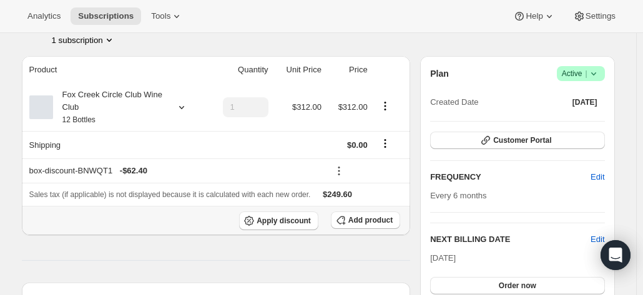
scroll to position [187, 0]
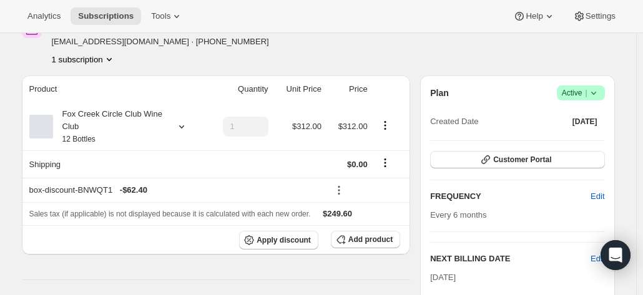
click at [96, 57] on button "1 subscription" at bounding box center [84, 59] width 64 height 12
drag, startPoint x: 446, startPoint y: 52, endPoint x: 475, endPoint y: 57, distance: 29.2
click at [446, 52] on div at bounding box center [444, 41] width 15 height 47
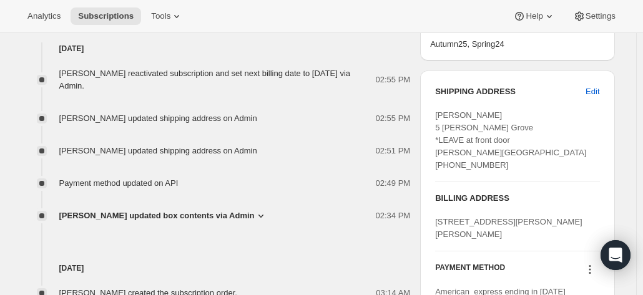
scroll to position [625, 0]
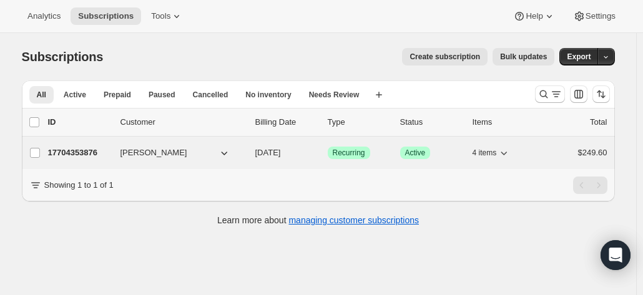
click at [73, 156] on p "17704353876" at bounding box center [79, 153] width 62 height 12
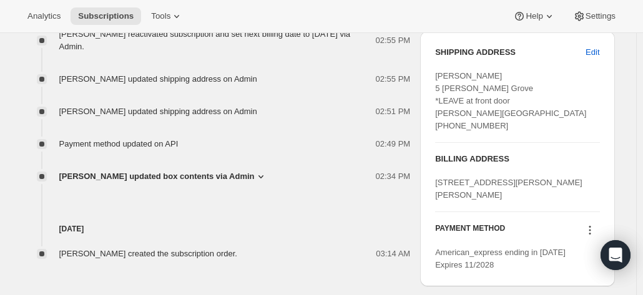
scroll to position [500, 0]
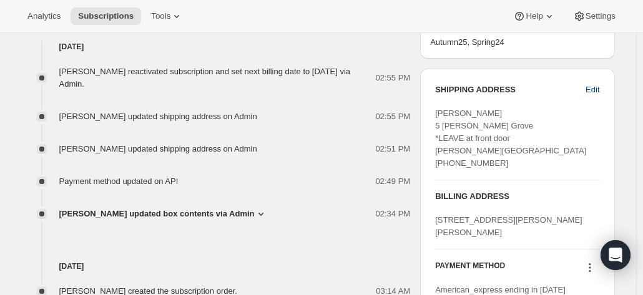
click at [593, 88] on span "Edit" at bounding box center [593, 90] width 14 height 12
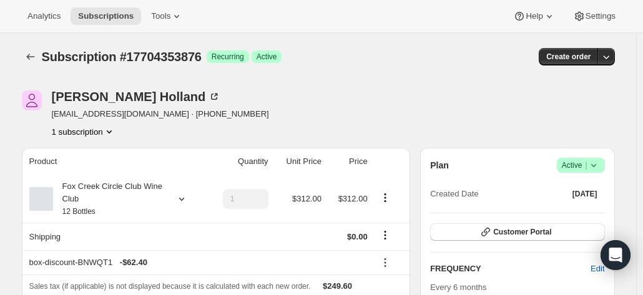
select select "VIC"
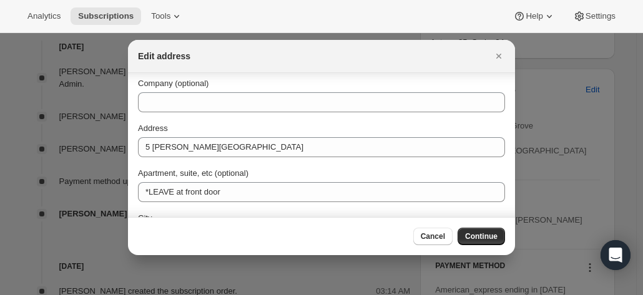
scroll to position [62, 0]
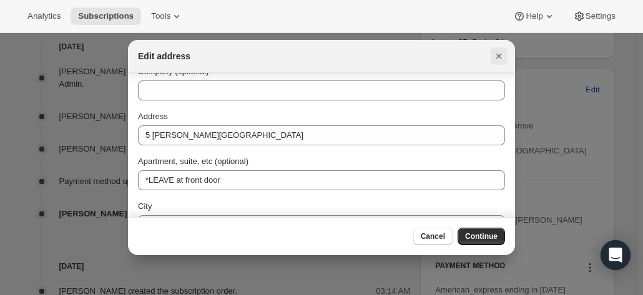
click at [493, 56] on icon "Close" at bounding box center [499, 56] width 12 height 12
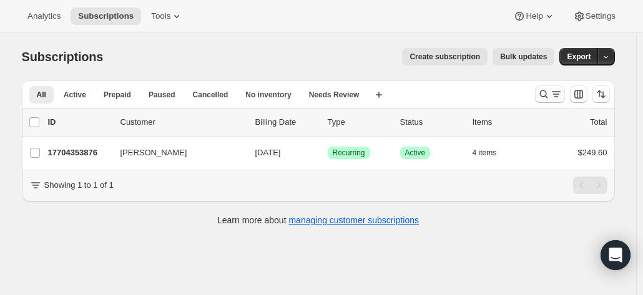
click at [548, 92] on icon "Search and filter results" at bounding box center [544, 95] width 8 height 8
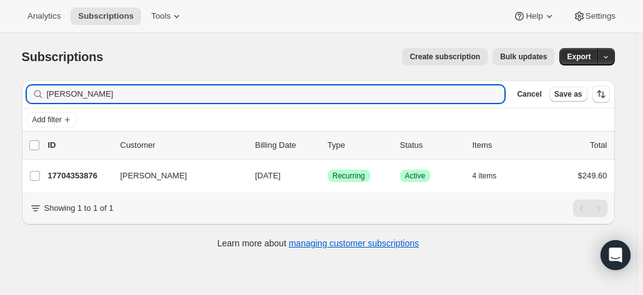
drag, startPoint x: 129, startPoint y: 99, endPoint x: 23, endPoint y: 89, distance: 106.1
click at [23, 93] on div "Filter subscribers [PERSON_NAME] Clear Cancel Save as Add filter 0 selected Upd…" at bounding box center [313, 167] width 603 height 192
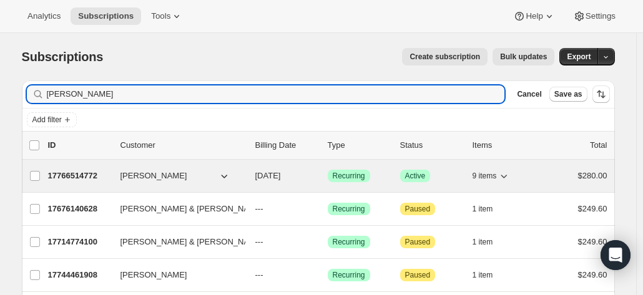
type input "[PERSON_NAME]"
click at [96, 174] on p "17766514772" at bounding box center [79, 176] width 62 height 12
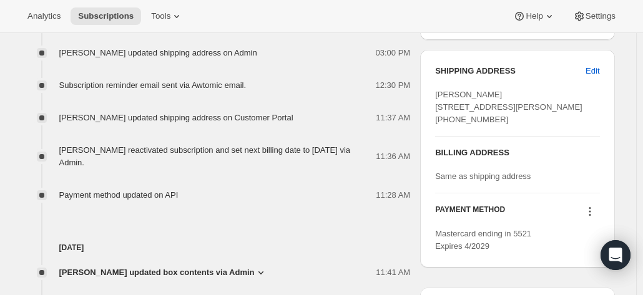
scroll to position [500, 0]
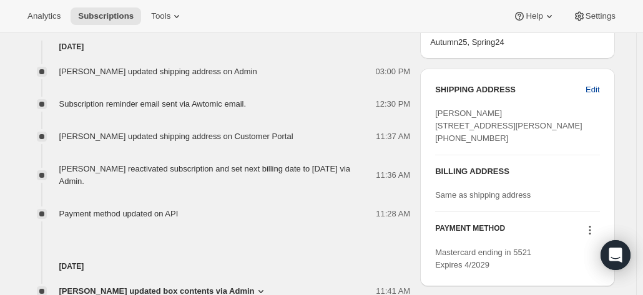
click at [582, 86] on button "Edit" at bounding box center [592, 90] width 29 height 20
select select "VIC"
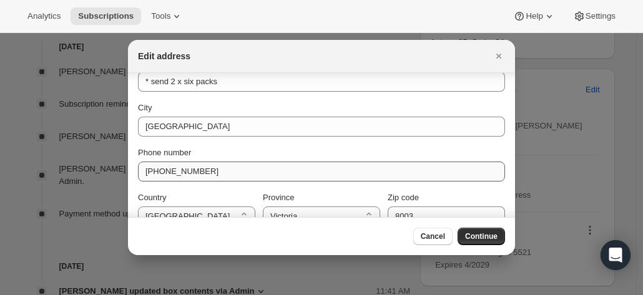
scroll to position [180, 0]
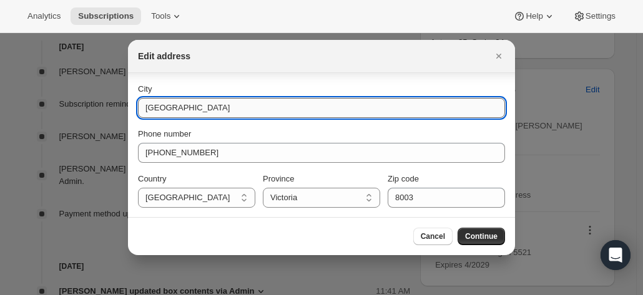
click at [150, 112] on input "[GEOGRAPHIC_DATA]" at bounding box center [321, 108] width 367 height 20
type input "[GEOGRAPHIC_DATA]"
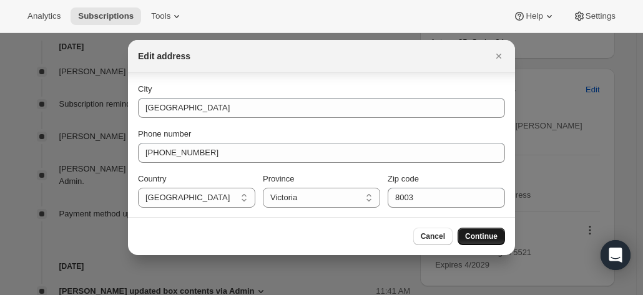
click at [465, 232] on button "Continue" at bounding box center [481, 236] width 47 height 17
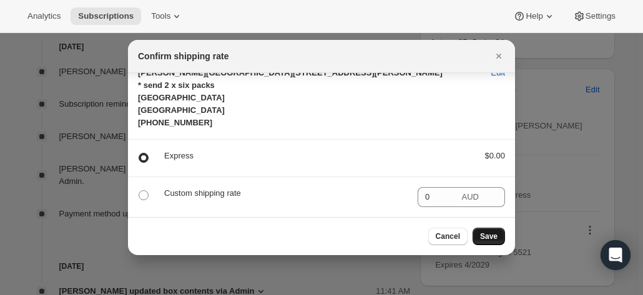
scroll to position [27, 0]
click at [485, 231] on button "Save" at bounding box center [489, 236] width 32 height 17
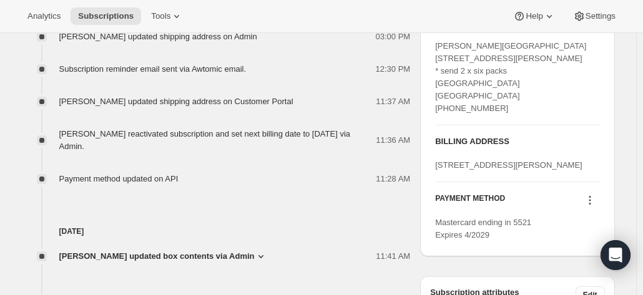
scroll to position [562, 0]
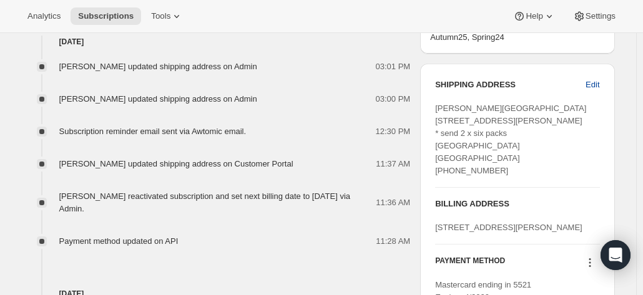
click at [598, 81] on span "Edit" at bounding box center [593, 85] width 14 height 12
select select "VIC"
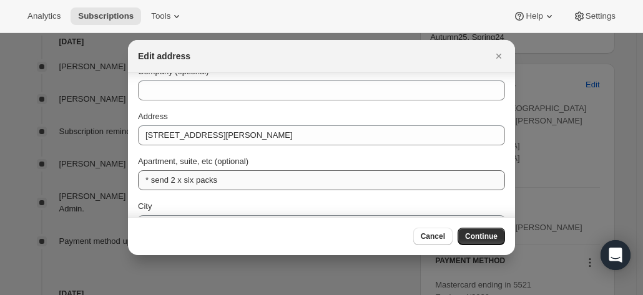
scroll to position [125, 0]
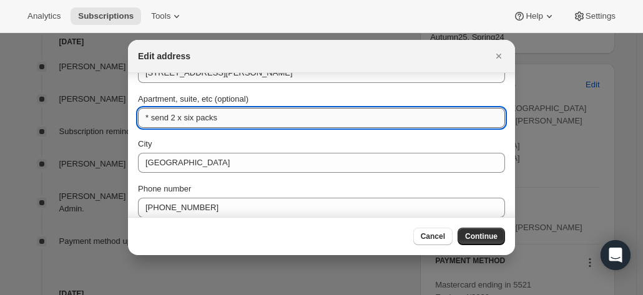
click at [169, 118] on input "* send 2 x six packs" at bounding box center [321, 118] width 367 height 20
click at [154, 119] on input "* send as 2 x Six packs" at bounding box center [321, 118] width 367 height 20
type input "* Send as 2 x Six packs"
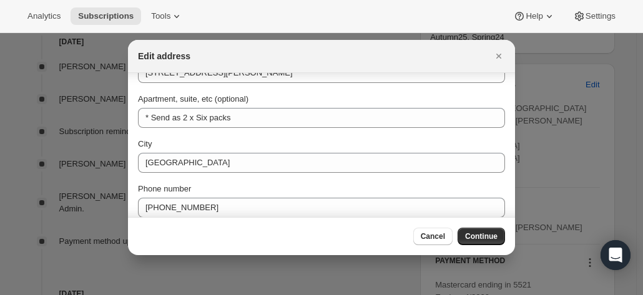
click at [474, 239] on span "Continue" at bounding box center [481, 237] width 32 height 10
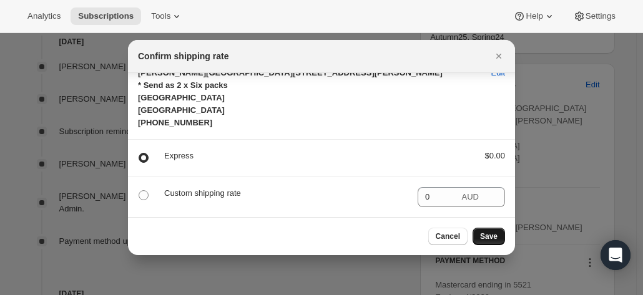
click at [491, 239] on span "Save" at bounding box center [488, 237] width 17 height 10
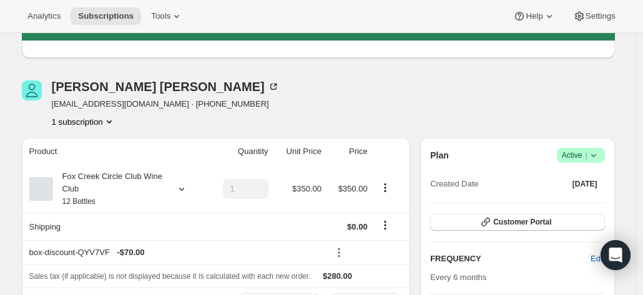
scroll to position [0, 0]
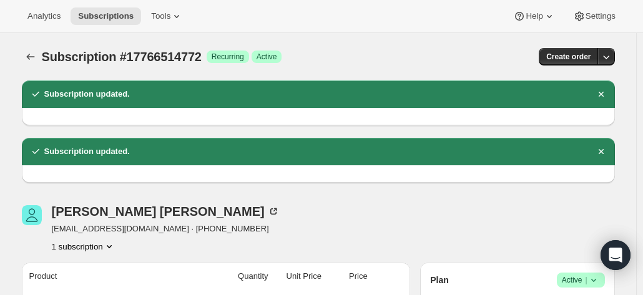
drag, startPoint x: 500, startPoint y: 207, endPoint x: 145, endPoint y: 152, distance: 359.6
click at [501, 207] on div "Robyn Riddett rgrd@bigpond.com · +61419873311 1 subscription" at bounding box center [318, 228] width 593 height 47
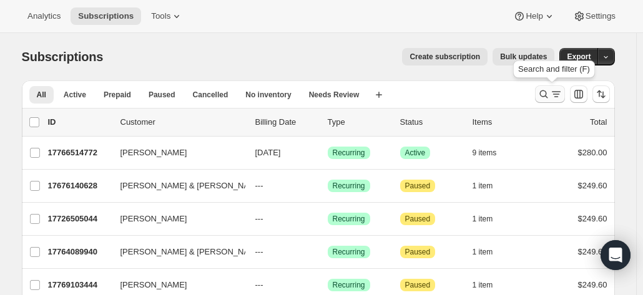
click at [543, 89] on icon "Search and filter results" at bounding box center [544, 94] width 12 height 12
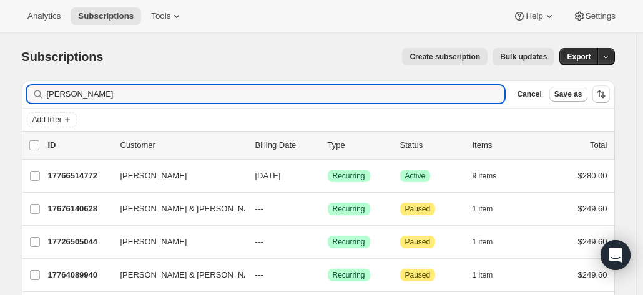
drag, startPoint x: 47, startPoint y: 97, endPoint x: 22, endPoint y: 87, distance: 26.9
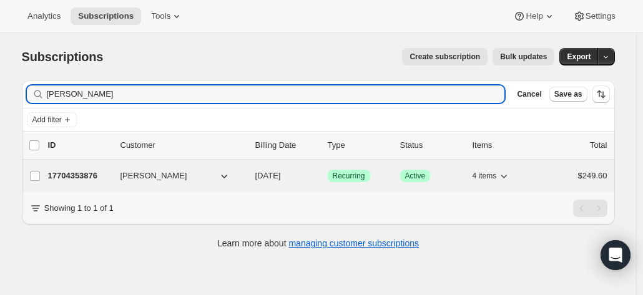
type input "annette holland"
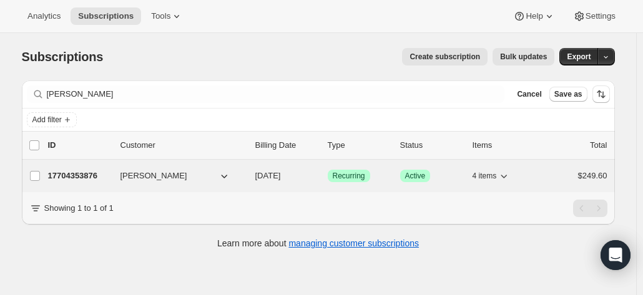
click at [152, 170] on span "[PERSON_NAME]" at bounding box center [154, 176] width 67 height 12
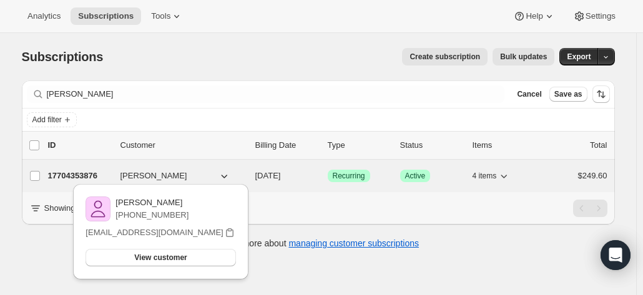
click at [81, 167] on div "17704353876 Annette Holland 09/24/2025 Success Recurring Success Active 4 items…" at bounding box center [328, 175] width 560 height 17
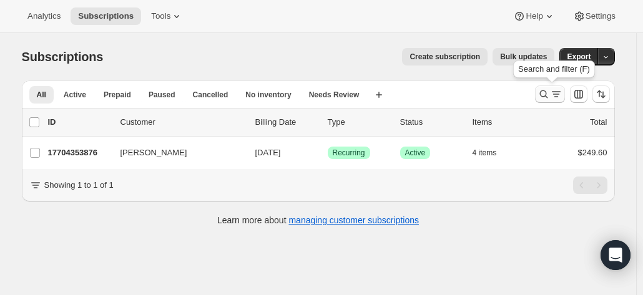
click at [550, 96] on icon "Search and filter results" at bounding box center [544, 94] width 12 height 12
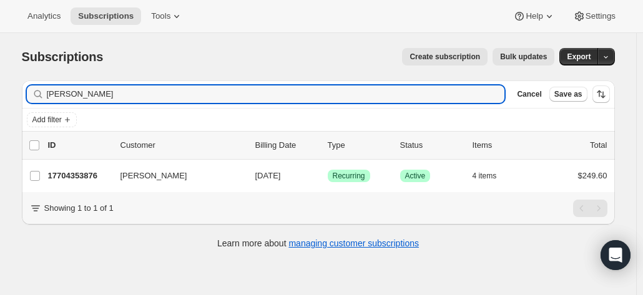
drag, startPoint x: 178, startPoint y: 94, endPoint x: 53, endPoint y: 82, distance: 125.5
click at [53, 82] on div "Filter subscribers annette holland Clear Cancel Save as" at bounding box center [318, 94] width 593 height 27
type input "a"
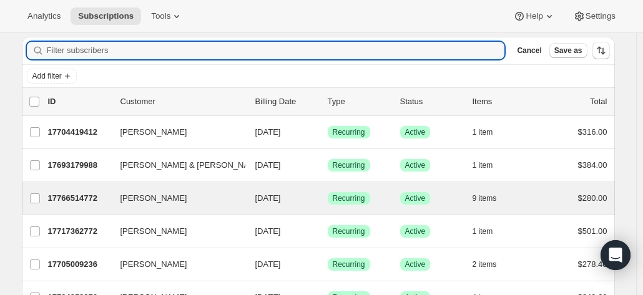
scroll to position [62, 0]
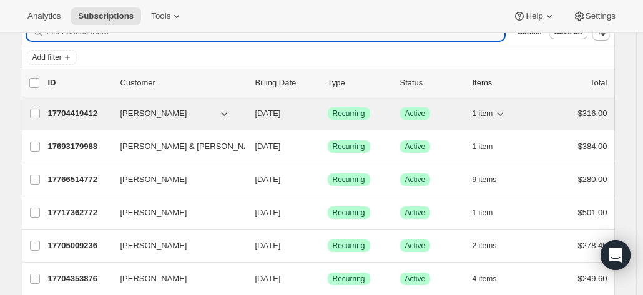
click at [70, 113] on p "17704419412" at bounding box center [79, 113] width 62 height 12
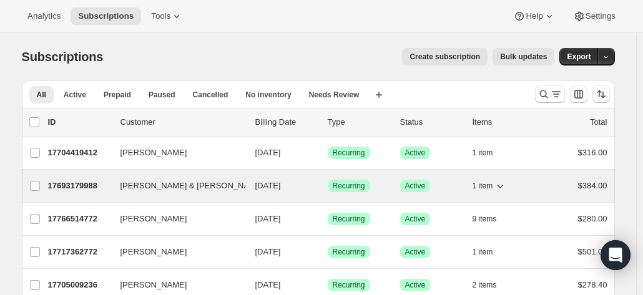
click at [86, 184] on p "17693179988" at bounding box center [79, 186] width 62 height 12
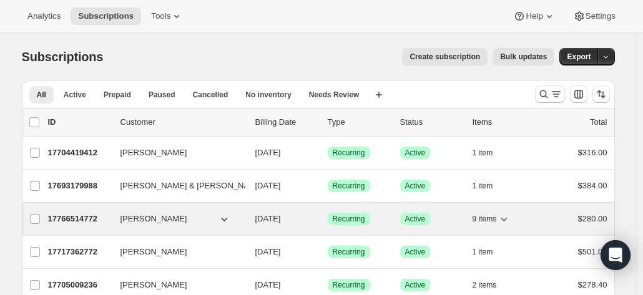
click at [95, 220] on p "17766514772" at bounding box center [79, 219] width 62 height 12
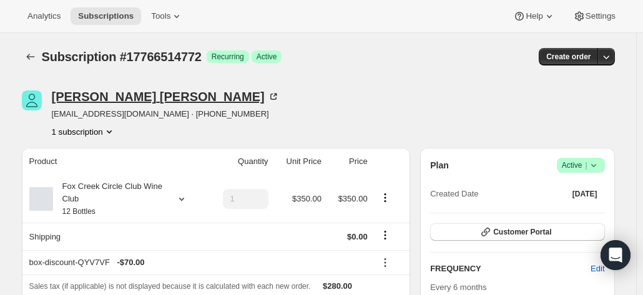
click at [270, 95] on icon at bounding box center [273, 97] width 6 height 6
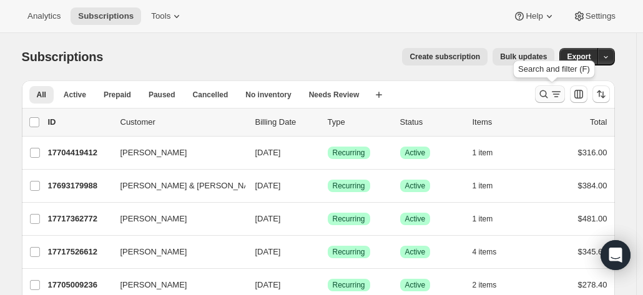
click at [550, 93] on icon "Search and filter results" at bounding box center [544, 94] width 12 height 12
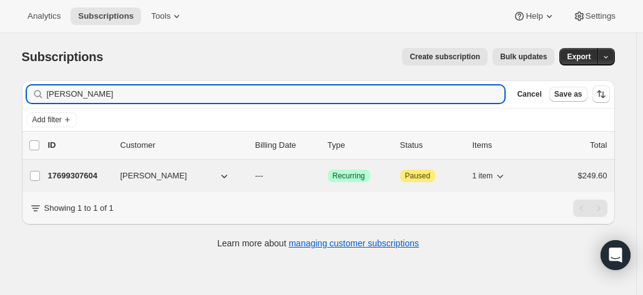
type input "[PERSON_NAME]"
click at [82, 174] on p "17699307604" at bounding box center [79, 176] width 62 height 12
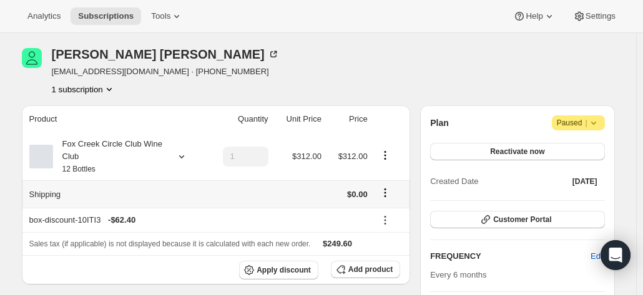
scroll to position [62, 0]
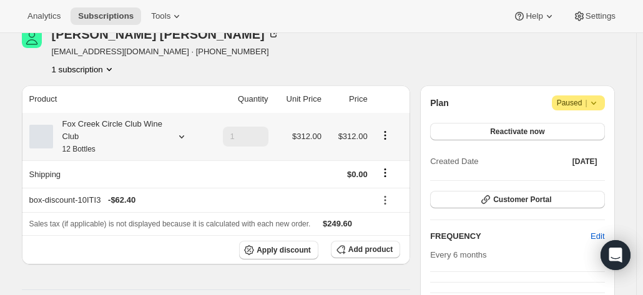
click at [76, 141] on div "Fox Creek Circle Club Wine Club 12 Bottles" at bounding box center [109, 136] width 112 height 37
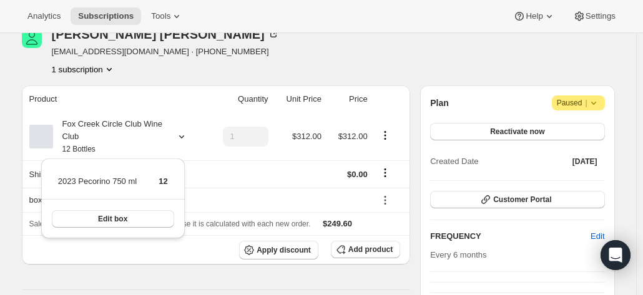
click at [172, 66] on div "1 subscription" at bounding box center [166, 69] width 228 height 12
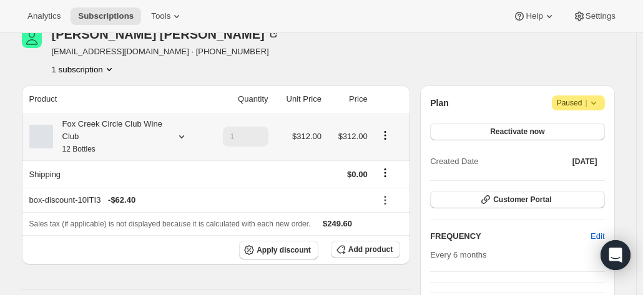
click at [161, 136] on div "Fox Creek Circle Club Wine Club 12 Bottles" at bounding box center [109, 136] width 112 height 37
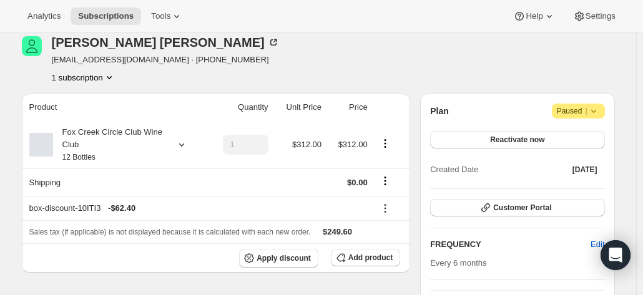
scroll to position [0, 0]
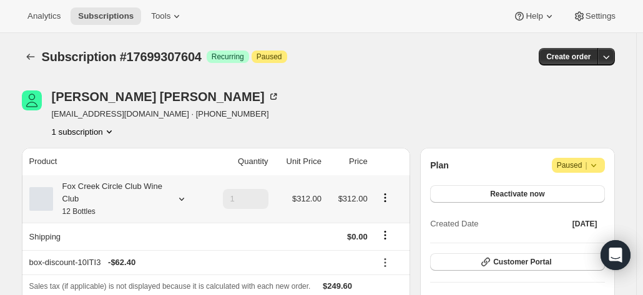
click at [166, 187] on div "Fox Creek Circle Club Wine Club 12 Bottles" at bounding box center [109, 198] width 112 height 37
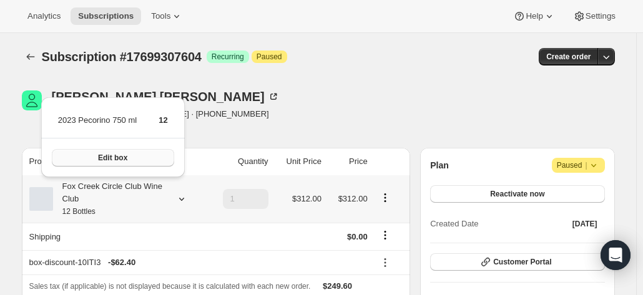
click at [137, 162] on button "Edit box" at bounding box center [113, 157] width 122 height 17
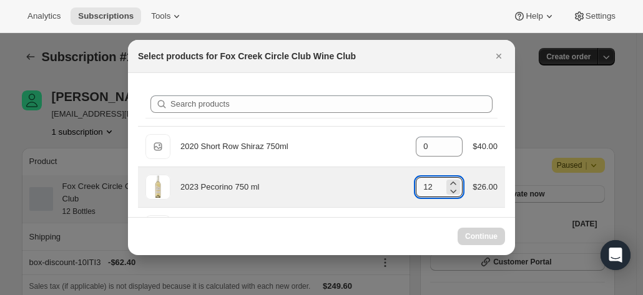
drag, startPoint x: 439, startPoint y: 188, endPoint x: 388, endPoint y: 183, distance: 51.5
click at [391, 184] on div "2023 Pecorino 750 ml gid://shopify/ProductVariant/41594933280852 12 $26.00" at bounding box center [322, 187] width 352 height 25
click at [447, 192] on icon ":r2dc:" at bounding box center [453, 191] width 12 height 12
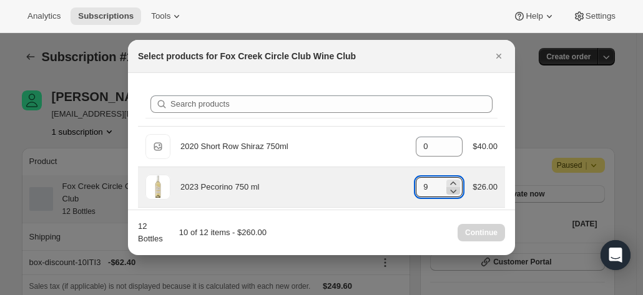
click at [447, 192] on icon ":r2dc:" at bounding box center [453, 191] width 12 height 12
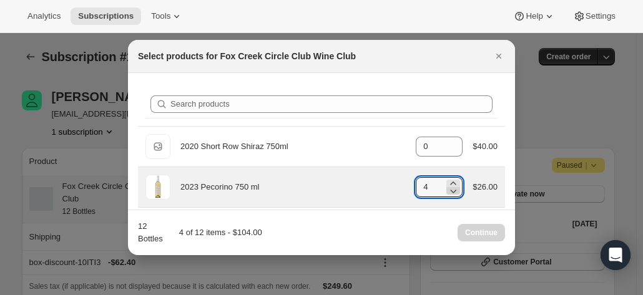
click at [447, 192] on icon ":r2dc:" at bounding box center [453, 191] width 12 height 12
type input "0"
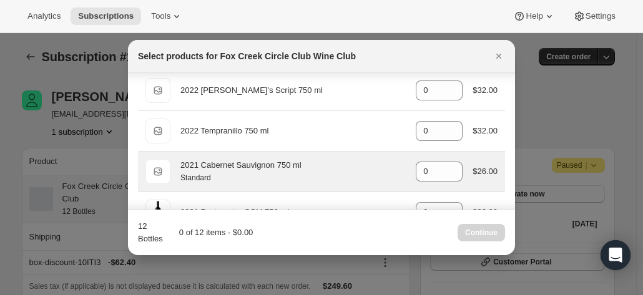
scroll to position [312, 0]
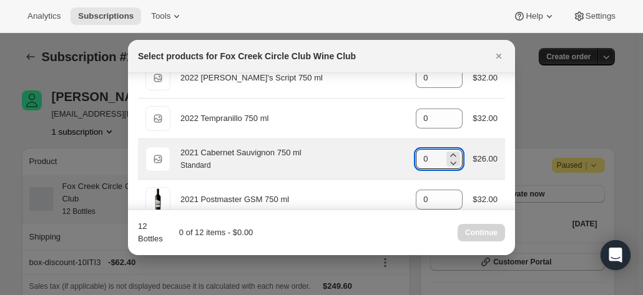
drag, startPoint x: 427, startPoint y: 157, endPoint x: 407, endPoint y: 156, distance: 20.0
click at [407, 156] on div "Standard 2021 Cabernet Sauvignon 750 ml Standard gid://shopify/ProductVariant/4…" at bounding box center [322, 159] width 352 height 25
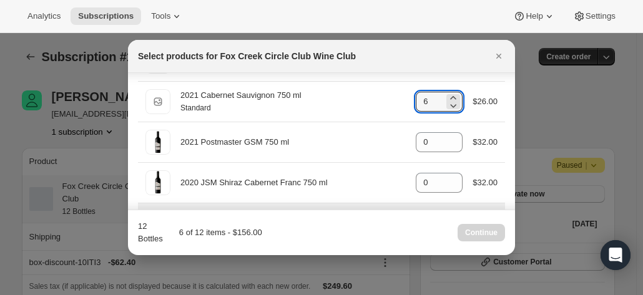
scroll to position [437, 0]
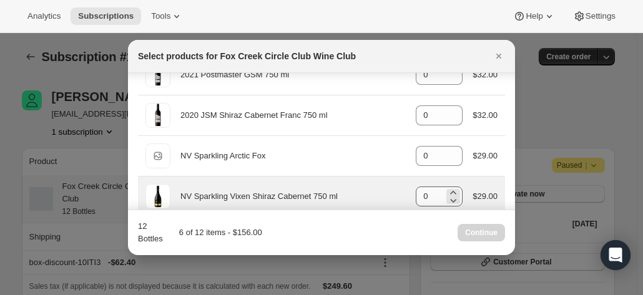
type input "6"
drag, startPoint x: 427, startPoint y: 194, endPoint x: 369, endPoint y: 180, distance: 59.8
click at [381, 190] on div "NV Sparkling Vixen Shiraz Cabernet 750 ml gid://shopify/ProductVariant/42078153…" at bounding box center [322, 196] width 352 height 25
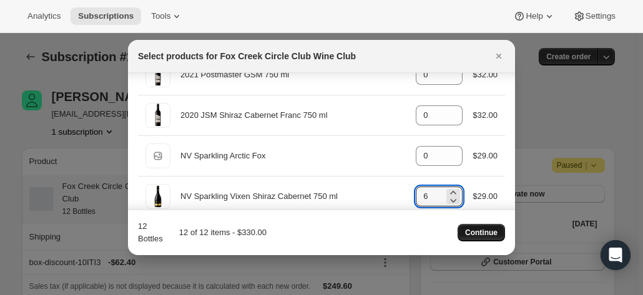
type input "6"
click at [478, 228] on button "Continue" at bounding box center [481, 232] width 47 height 17
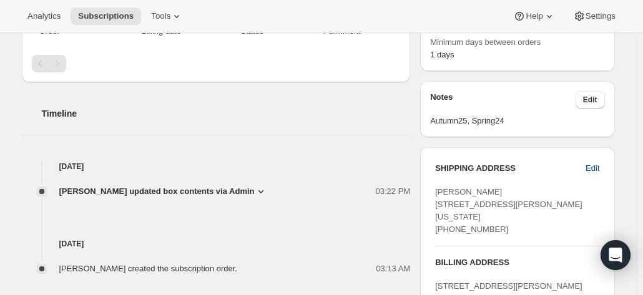
click at [587, 164] on button "Edit" at bounding box center [592, 169] width 29 height 20
select select "VIC"
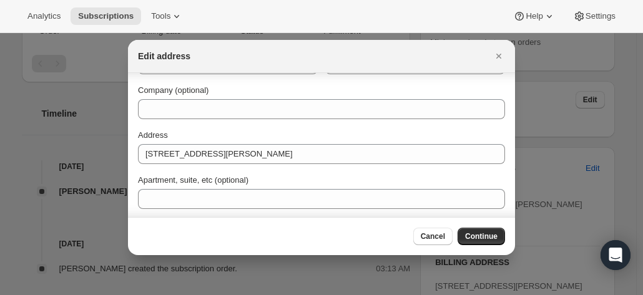
scroll to position [62, 0]
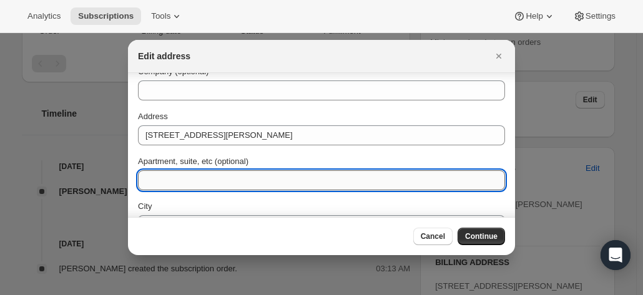
click at [164, 182] on input "Apartment, suite, etc (optional)" at bounding box center [321, 180] width 367 height 20
type input "*Ok to leave at front door"
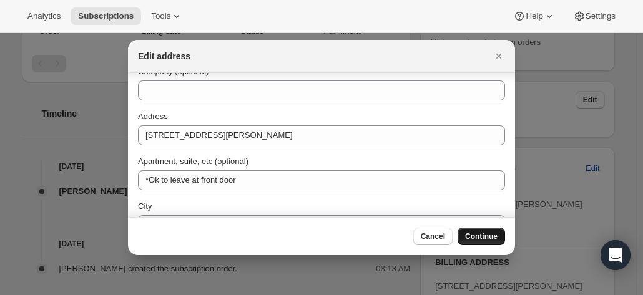
click at [486, 229] on button "Continue" at bounding box center [481, 236] width 47 height 17
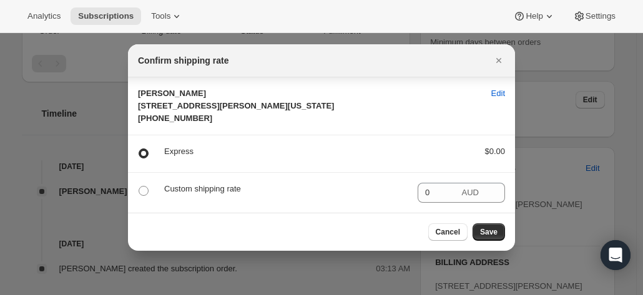
click at [220, 195] on p "Custom shipping rate" at bounding box center [286, 189] width 244 height 12
click at [488, 235] on span "Save" at bounding box center [488, 232] width 17 height 10
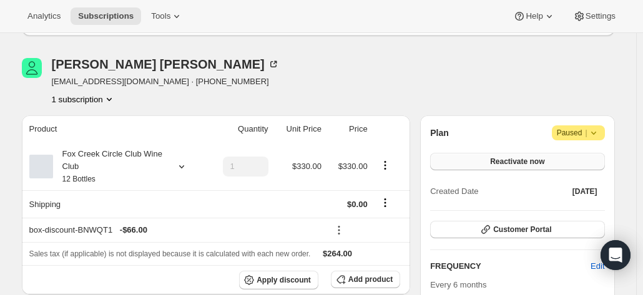
scroll to position [127, 0]
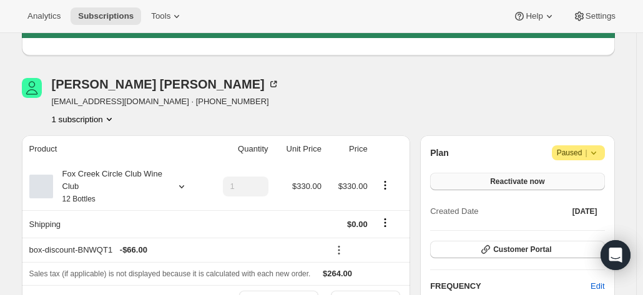
click at [481, 181] on button "Reactivate now" at bounding box center [517, 181] width 174 height 17
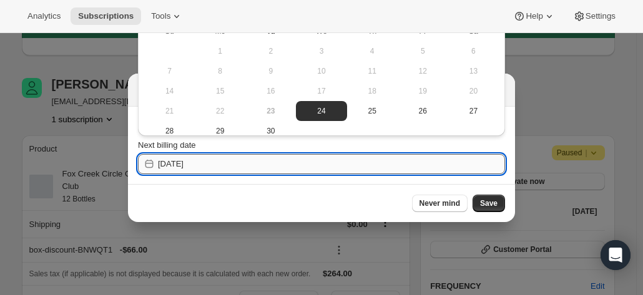
click at [347, 169] on input "2025-09-24" at bounding box center [331, 164] width 347 height 20
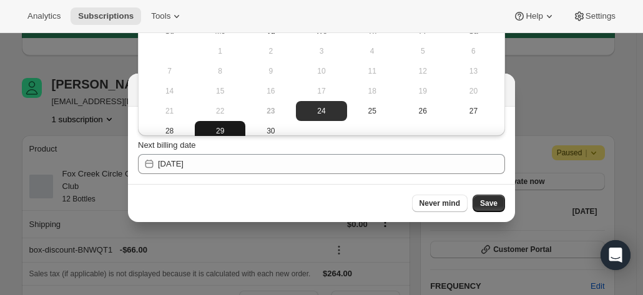
click at [215, 126] on span "29" at bounding box center [220, 131] width 41 height 10
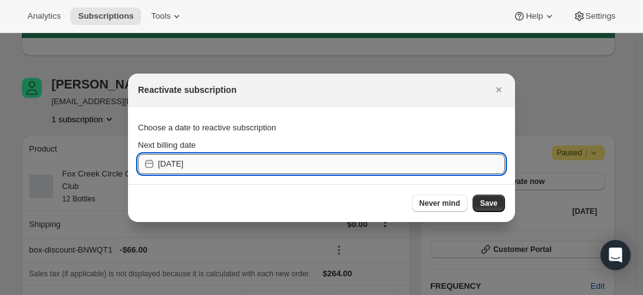
click at [245, 164] on input "2025-09-28" at bounding box center [331, 164] width 347 height 20
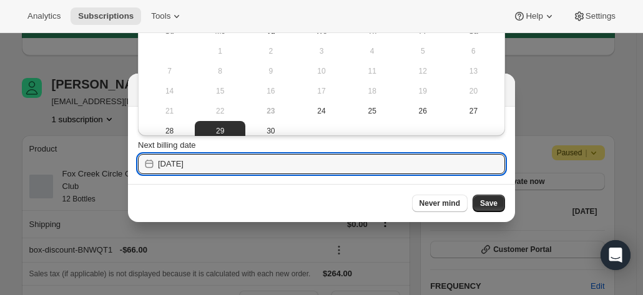
click at [264, 127] on span "30" at bounding box center [270, 131] width 41 height 10
type input "2025-09-29"
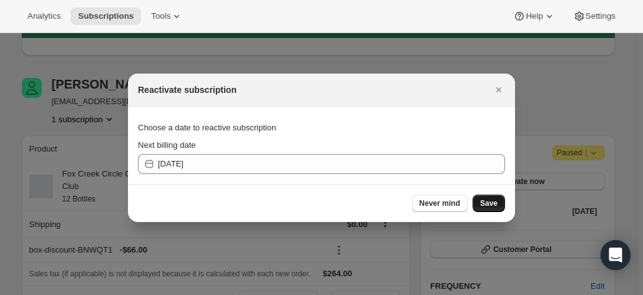
click at [489, 200] on span "Save" at bounding box center [488, 204] width 17 height 10
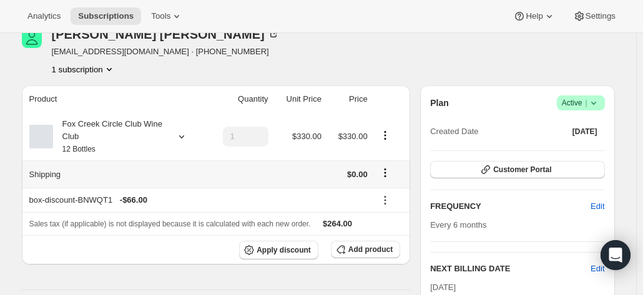
scroll to position [252, 0]
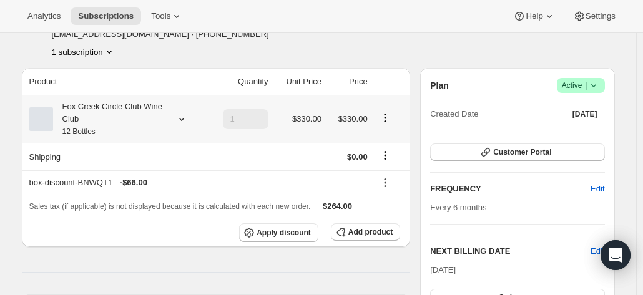
click at [152, 124] on div "Fox Creek Circle Club Wine Club 12 Bottles" at bounding box center [109, 119] width 112 height 37
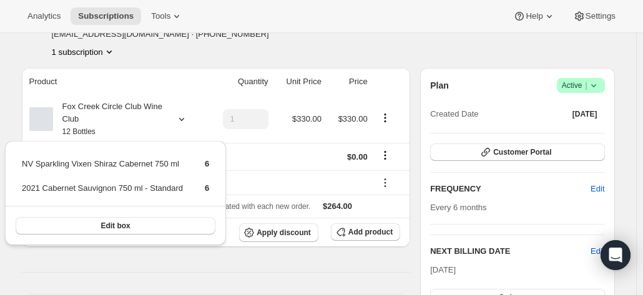
drag, startPoint x: 256, startPoint y: 61, endPoint x: 317, endPoint y: 66, distance: 61.4
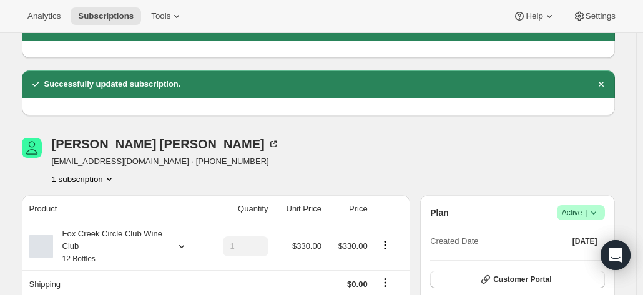
scroll to position [250, 0]
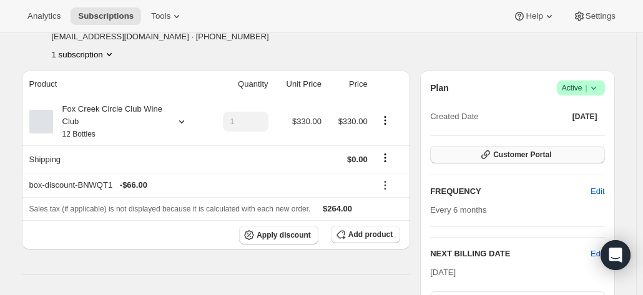
click at [498, 155] on span "Customer Portal" at bounding box center [522, 155] width 58 height 10
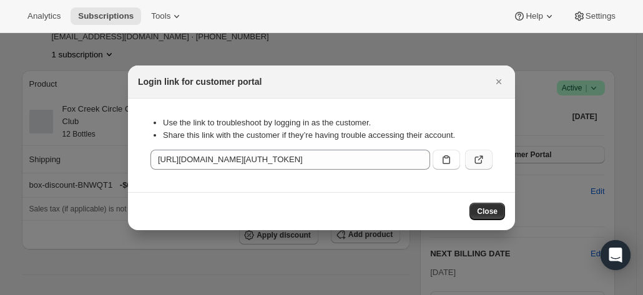
click at [478, 159] on icon ":r2mr:" at bounding box center [479, 160] width 12 height 12
click at [500, 76] on icon "Close" at bounding box center [499, 82] width 12 height 12
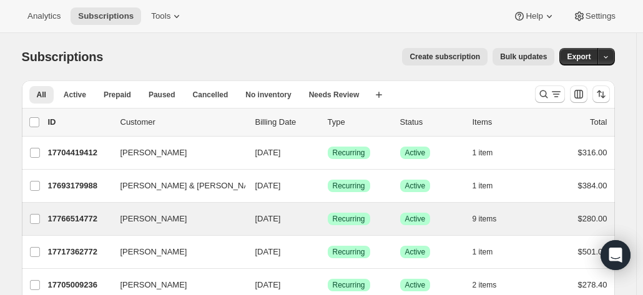
scroll to position [125, 0]
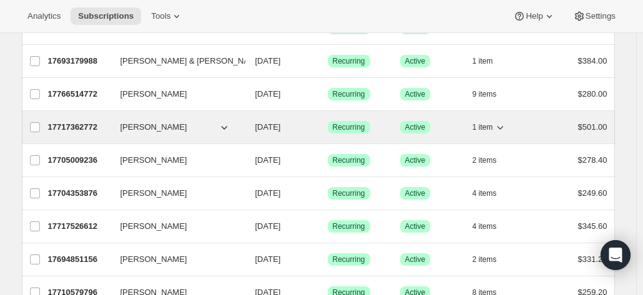
click at [81, 126] on p "17717362772" at bounding box center [79, 127] width 62 height 12
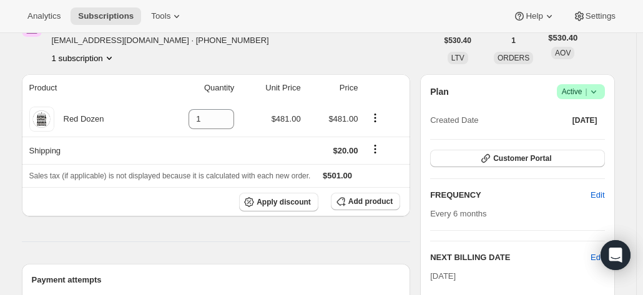
scroll to position [62, 0]
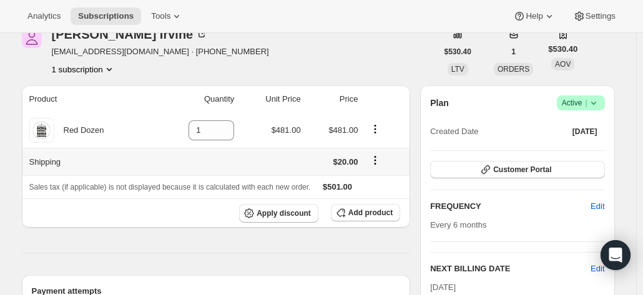
click at [377, 157] on icon "Shipping actions" at bounding box center [375, 160] width 12 height 12
click at [372, 182] on span "Edit shipping rate" at bounding box center [378, 183] width 62 height 9
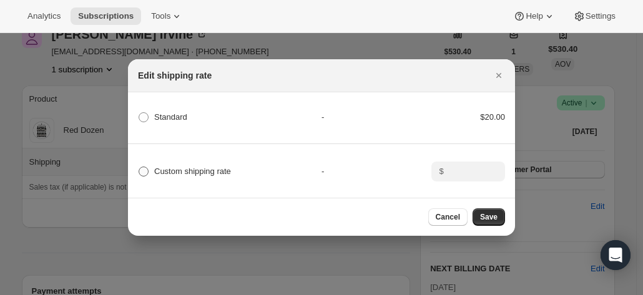
click at [196, 167] on span "Custom shipping rate" at bounding box center [192, 171] width 77 height 9
click at [139, 167] on input "Custom shipping rate" at bounding box center [139, 167] width 1 height 1
radio input "true"
click at [460, 174] on input ":rb5:" at bounding box center [467, 172] width 39 height 20
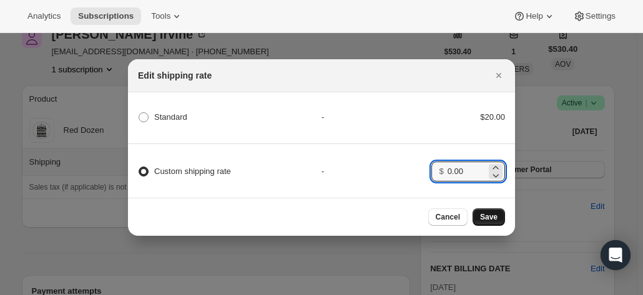
type input "0.00"
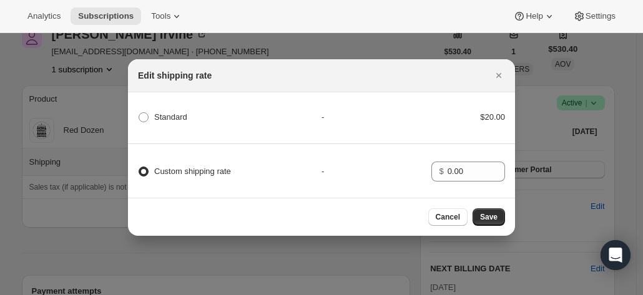
click at [492, 222] on span "Save" at bounding box center [488, 217] width 17 height 10
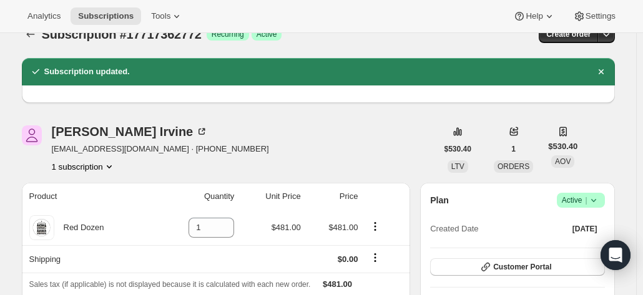
scroll to position [0, 0]
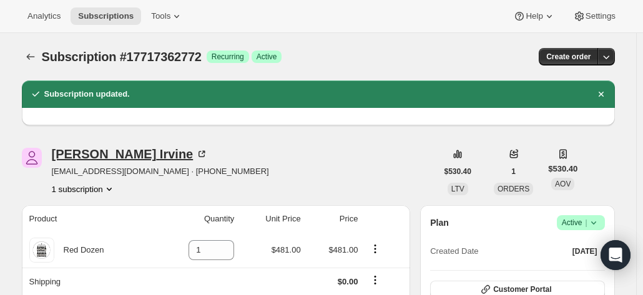
click at [195, 158] on icon at bounding box center [201, 154] width 12 height 12
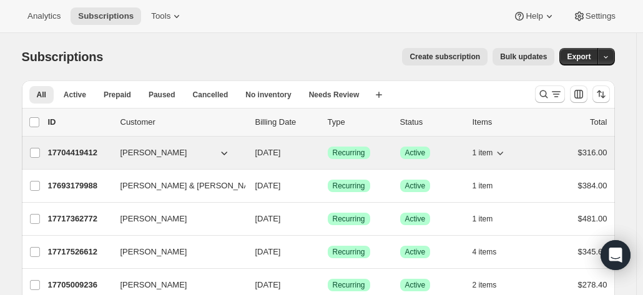
click at [91, 158] on div "17704419412 [PERSON_NAME] [DATE] Success Recurring Success Active 1 item $316.00" at bounding box center [328, 152] width 560 height 17
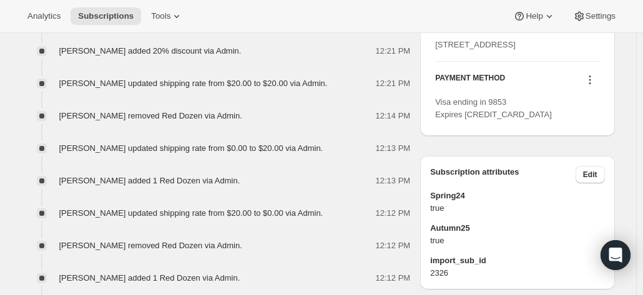
scroll to position [687, 0]
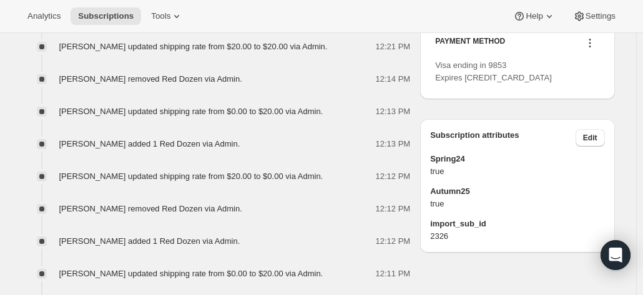
click at [596, 49] on icon at bounding box center [590, 43] width 12 height 12
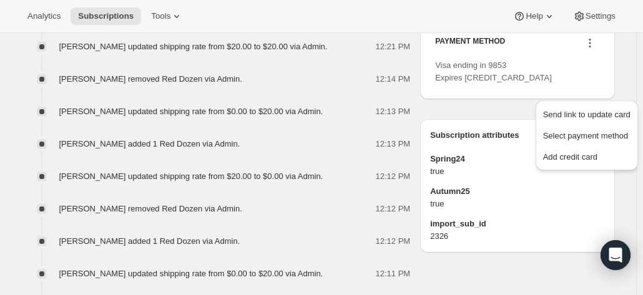
click at [627, 82] on div "Subscription #17704419412. This page is ready Subscription #17704419412 Success…" at bounding box center [318, 71] width 623 height 1451
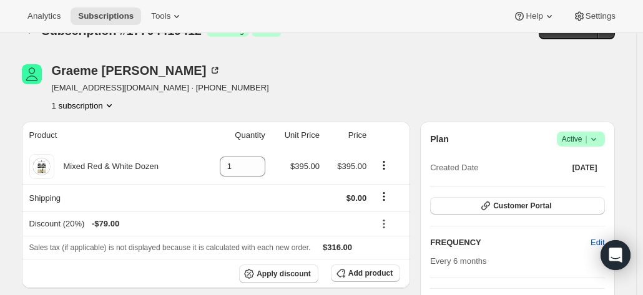
scroll to position [0, 0]
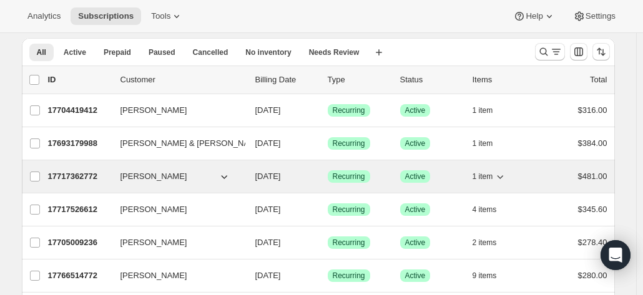
scroll to position [62, 0]
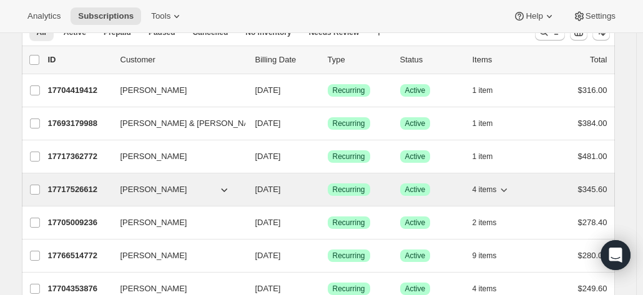
click at [80, 186] on p "17717526612" at bounding box center [79, 190] width 62 height 12
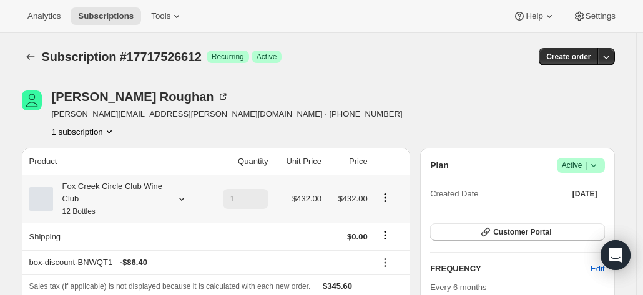
click at [126, 209] on div "Fox Creek Circle Club Wine Club 12 Bottles" at bounding box center [109, 198] width 112 height 37
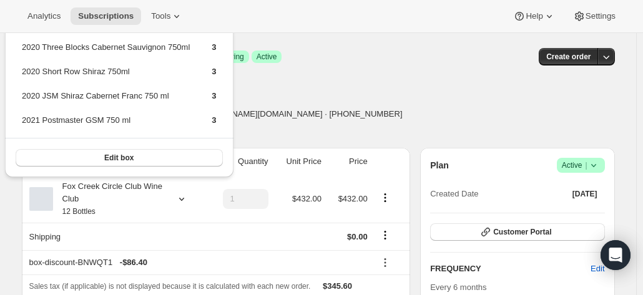
click at [319, 116] on div "[PERSON_NAME] [PERSON_NAME][EMAIL_ADDRESS][PERSON_NAME][DOMAIN_NAME] · [PHONE_N…" at bounding box center [229, 114] width 415 height 47
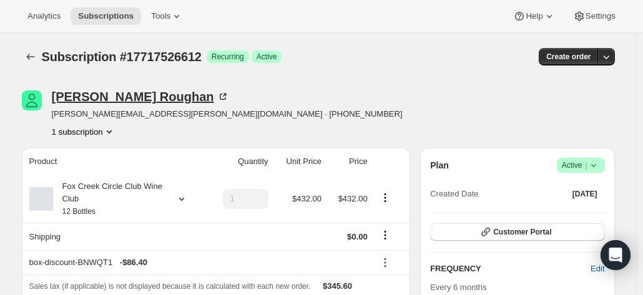
click at [217, 95] on icon at bounding box center [223, 97] width 12 height 12
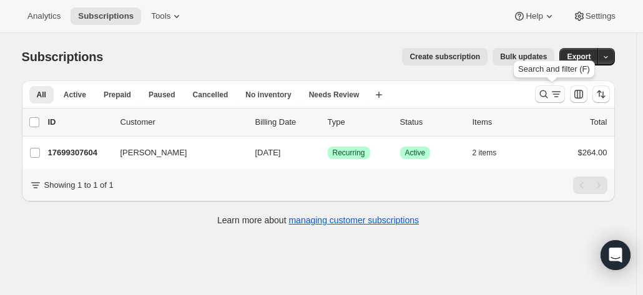
click at [546, 93] on icon "Search and filter results" at bounding box center [544, 94] width 12 height 12
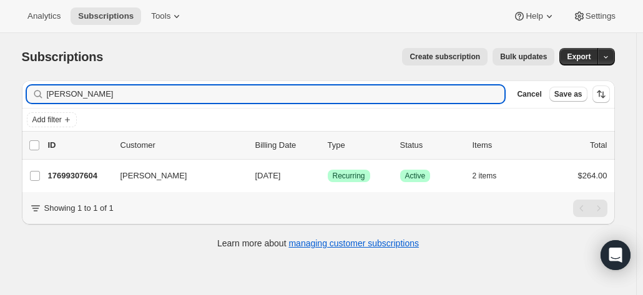
drag, startPoint x: 192, startPoint y: 90, endPoint x: 207, endPoint y: 71, distance: 24.5
click at [176, 86] on input "[PERSON_NAME]" at bounding box center [276, 94] width 458 height 17
drag, startPoint x: 142, startPoint y: 92, endPoint x: 1, endPoint y: 88, distance: 141.2
click at [1, 88] on div "Subscriptions. This page is ready Subscriptions Create subscription Bulk update…" at bounding box center [318, 180] width 636 height 295
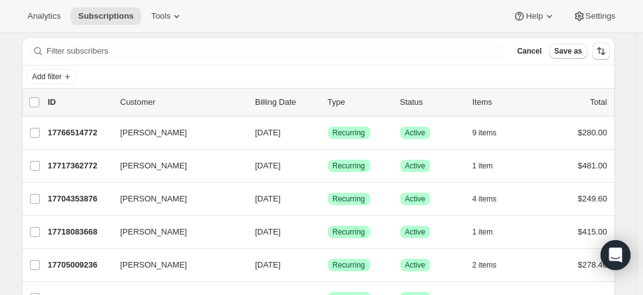
scroll to position [62, 0]
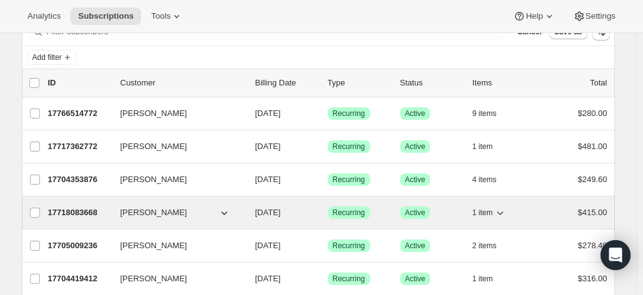
click at [76, 211] on p "17718083668" at bounding box center [79, 213] width 62 height 12
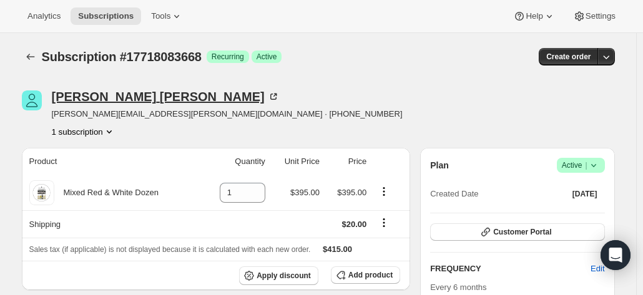
click at [267, 96] on icon at bounding box center [273, 97] width 12 height 12
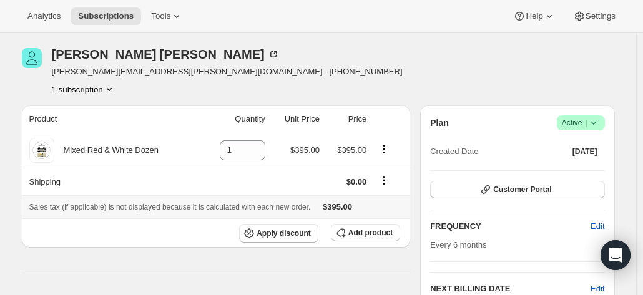
scroll to position [62, 0]
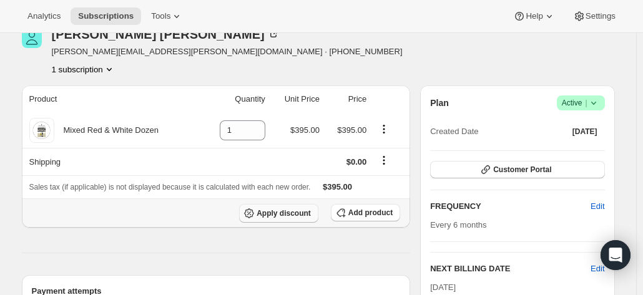
click at [301, 209] on span "Apply discount" at bounding box center [284, 214] width 54 height 10
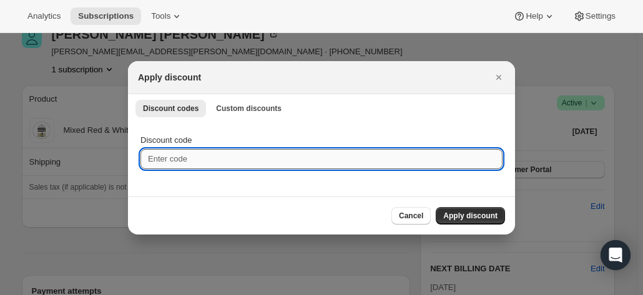
drag, startPoint x: 221, startPoint y: 157, endPoint x: 221, endPoint y: 149, distance: 7.5
click at [221, 156] on input "Discount code" at bounding box center [322, 159] width 362 height 20
click at [249, 107] on span "Custom discounts" at bounding box center [249, 109] width 66 height 10
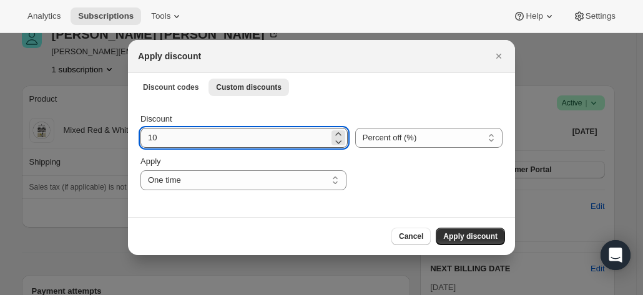
click at [201, 134] on input "10" at bounding box center [235, 138] width 189 height 20
drag, startPoint x: 175, startPoint y: 131, endPoint x: 86, endPoint y: 121, distance: 89.9
type input "20"
click at [290, 175] on select "One time Specify instances... Indefinitely" at bounding box center [244, 180] width 206 height 20
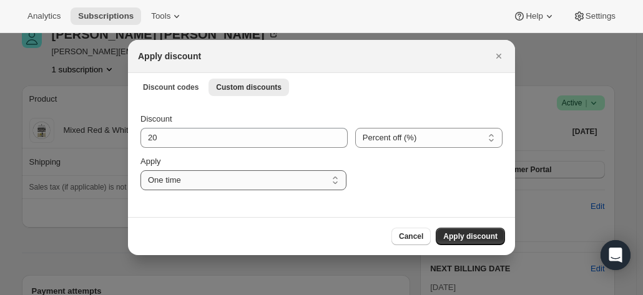
select select "indefinitely"
click at [141, 170] on select "One time Specify instances... Indefinitely" at bounding box center [244, 180] width 206 height 20
drag, startPoint x: 390, startPoint y: 177, endPoint x: 384, endPoint y: 172, distance: 7.5
click at [392, 176] on div ":rb2:" at bounding box center [430, 173] width 146 height 35
click at [478, 233] on span "Apply discount" at bounding box center [470, 237] width 54 height 10
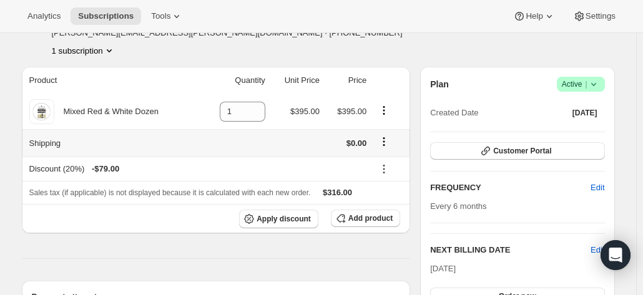
scroll to position [62, 0]
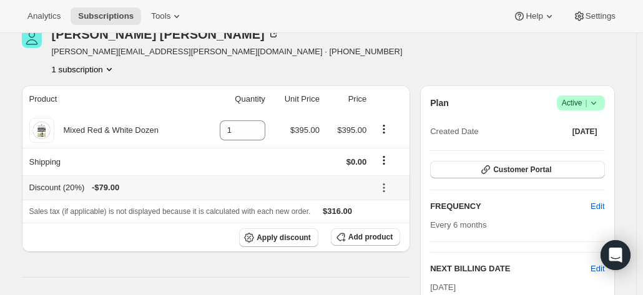
click at [67, 189] on div "Discount (20%) - $79.00" at bounding box center [198, 188] width 338 height 12
click at [109, 183] on span "- $79.00" at bounding box center [105, 188] width 27 height 12
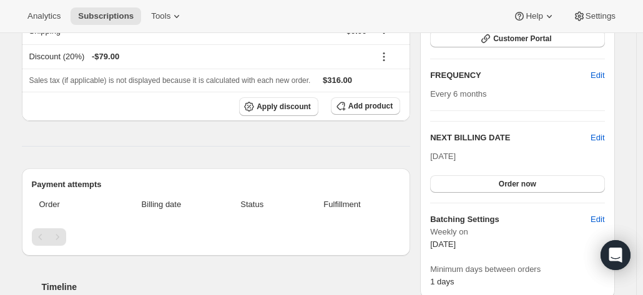
scroll to position [125, 0]
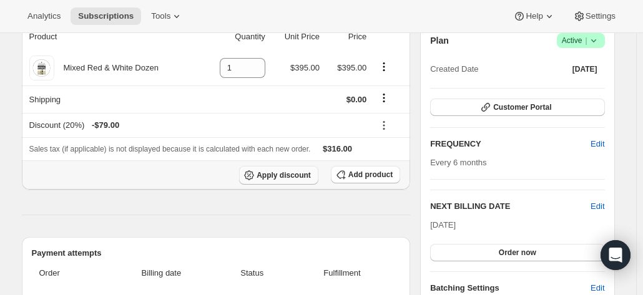
click at [299, 175] on span "Apply discount" at bounding box center [284, 175] width 54 height 10
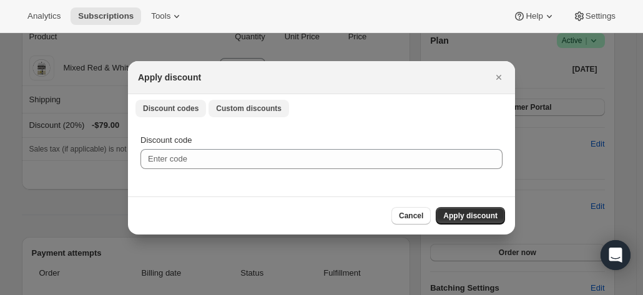
click at [238, 111] on span "Custom discounts" at bounding box center [249, 109] width 66 height 10
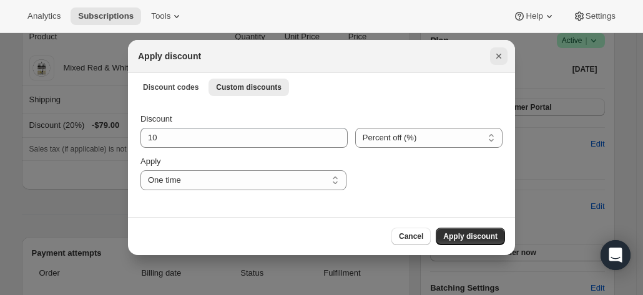
click at [499, 53] on icon "Close" at bounding box center [499, 56] width 12 height 12
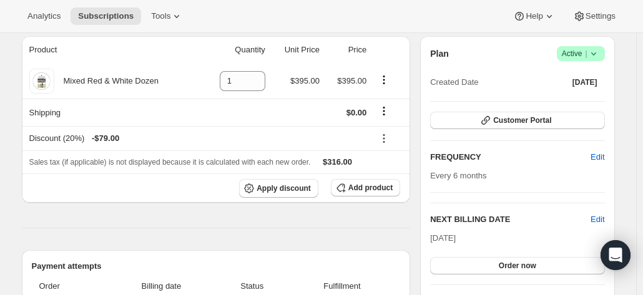
scroll to position [0, 0]
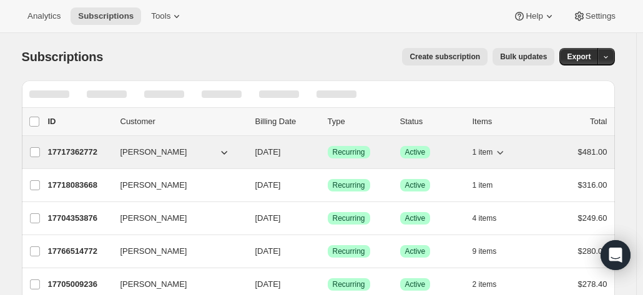
click at [73, 153] on p "17717362772" at bounding box center [79, 152] width 62 height 12
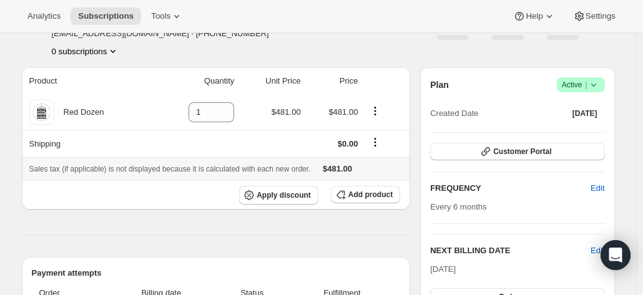
scroll to position [62, 0]
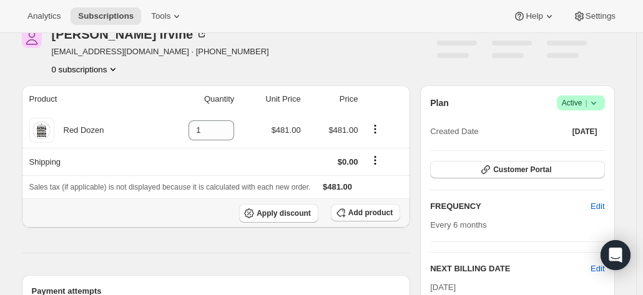
drag, startPoint x: 268, startPoint y: 214, endPoint x: 147, endPoint y: 194, distance: 122.2
click at [152, 200] on th "Apply discount Add product" at bounding box center [216, 213] width 389 height 29
click at [289, 214] on span "Apply discount" at bounding box center [284, 214] width 54 height 10
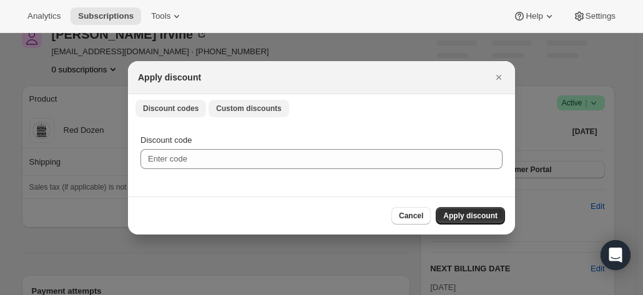
click at [236, 109] on span "Custom discounts" at bounding box center [249, 109] width 66 height 10
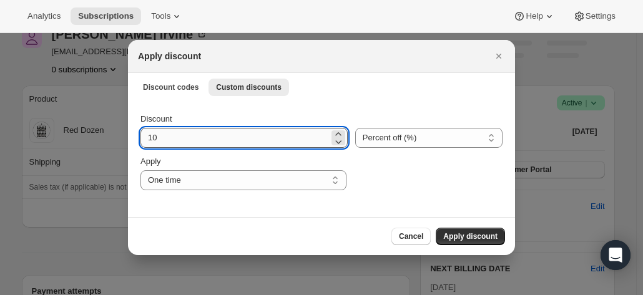
click at [191, 136] on input "10" at bounding box center [235, 138] width 189 height 20
drag, startPoint x: 162, startPoint y: 135, endPoint x: 89, endPoint y: 134, distance: 73.1
type input "20"
click at [181, 179] on select "One time Specify instances... Indefinitely" at bounding box center [244, 180] width 206 height 20
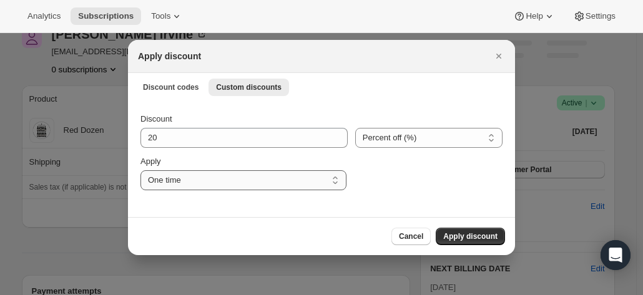
select select "indefinitely"
click at [141, 170] on select "One time Specify instances... Indefinitely" at bounding box center [244, 180] width 206 height 20
click at [417, 188] on div ":rpv:" at bounding box center [430, 173] width 146 height 35
click at [470, 238] on span "Apply discount" at bounding box center [470, 237] width 54 height 10
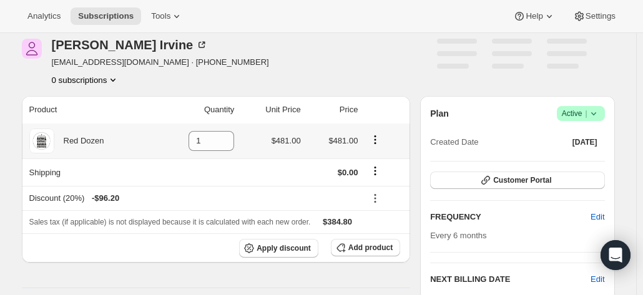
scroll to position [0, 0]
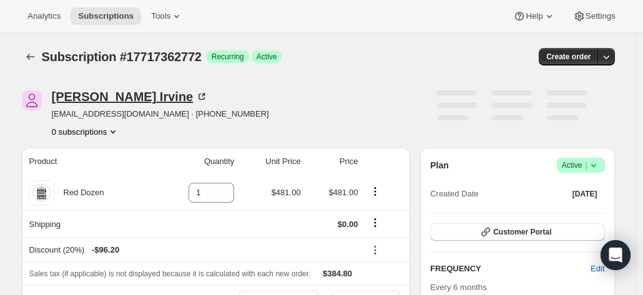
click at [195, 96] on icon at bounding box center [201, 97] width 12 height 12
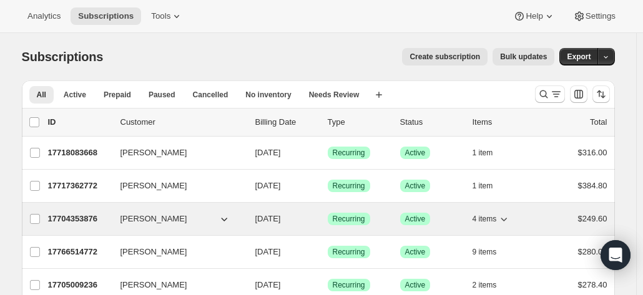
click at [79, 222] on p "17704353876" at bounding box center [79, 219] width 62 height 12
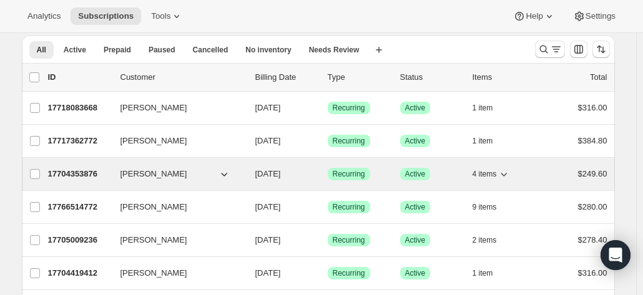
scroll to position [62, 0]
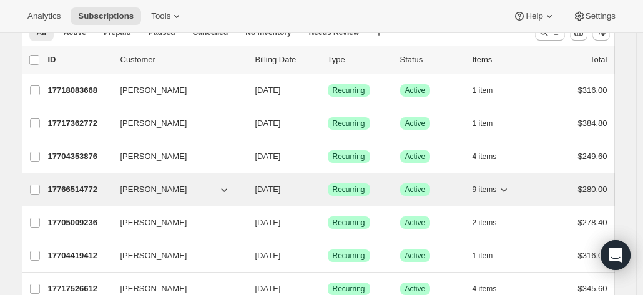
click at [77, 190] on p "17766514772" at bounding box center [79, 190] width 62 height 12
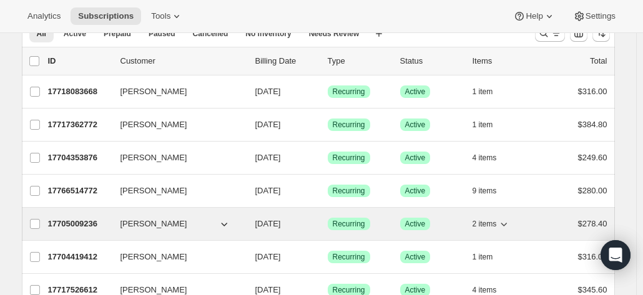
scroll to position [62, 0]
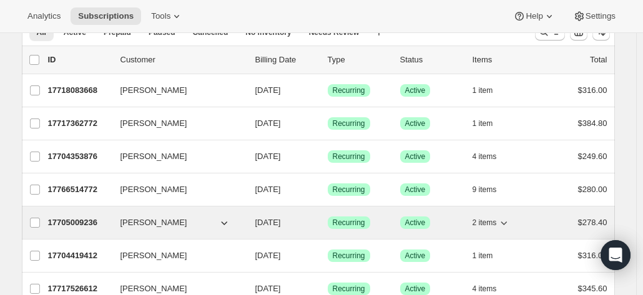
click at [83, 221] on p "17705009236" at bounding box center [79, 223] width 62 height 12
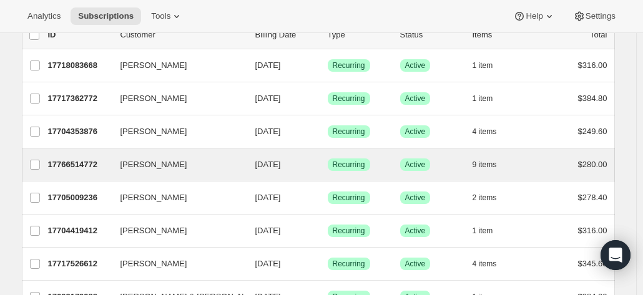
scroll to position [125, 0]
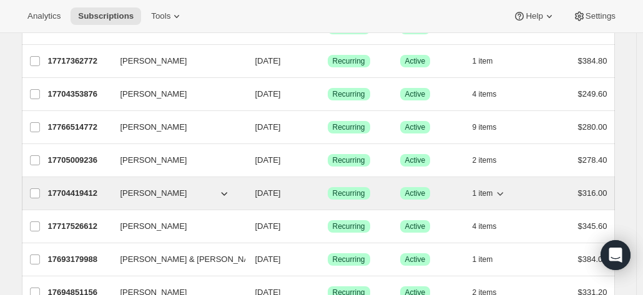
click at [75, 194] on p "17704419412" at bounding box center [79, 193] width 62 height 12
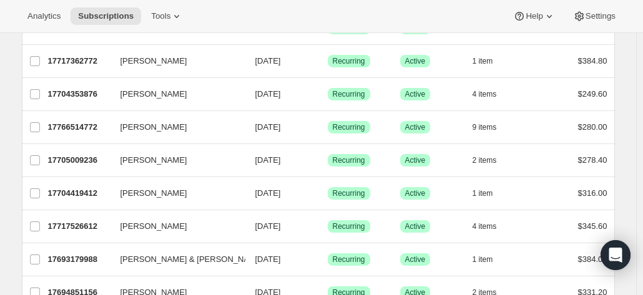
scroll to position [187, 0]
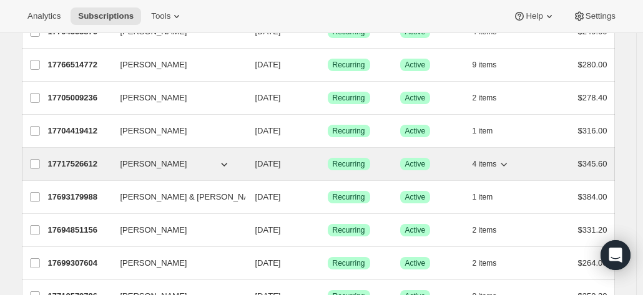
click at [74, 167] on p "17717526612" at bounding box center [79, 164] width 62 height 12
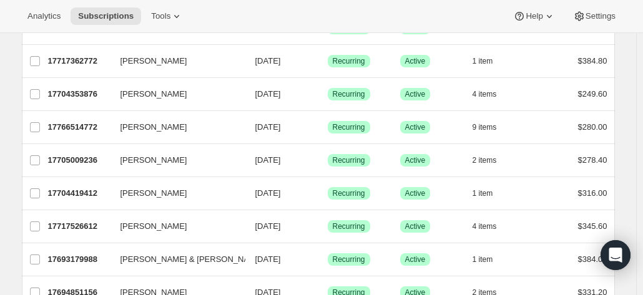
scroll to position [250, 0]
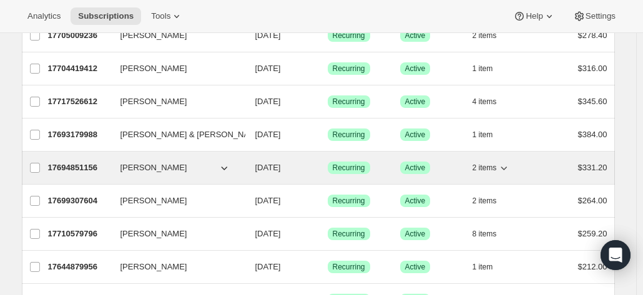
click at [75, 167] on p "17694851156" at bounding box center [79, 168] width 62 height 12
